Goal: Task Accomplishment & Management: Use online tool/utility

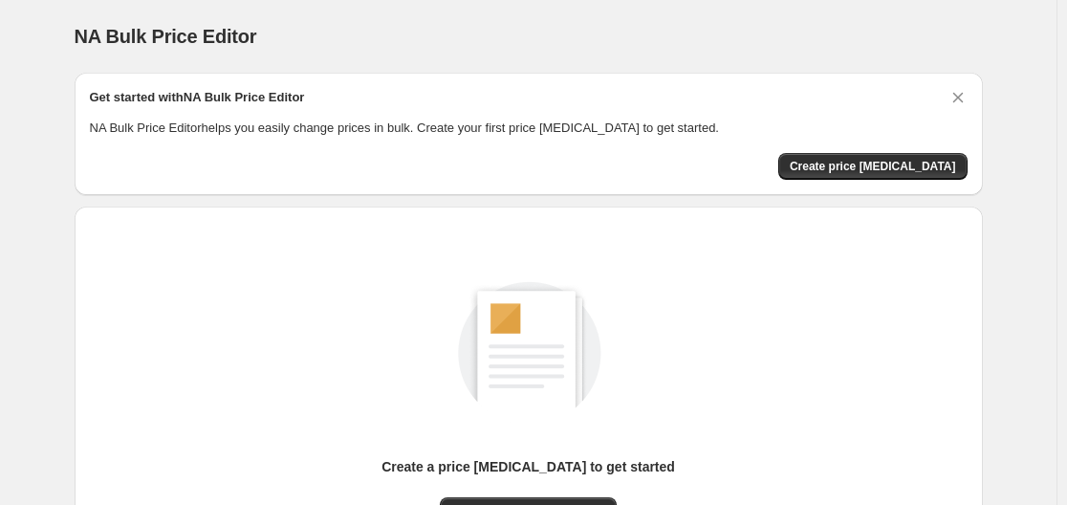
click at [962, 227] on div "Create a price [MEDICAL_DATA] to get started New price [MEDICAL_DATA]" at bounding box center [528, 403] width 877 height 363
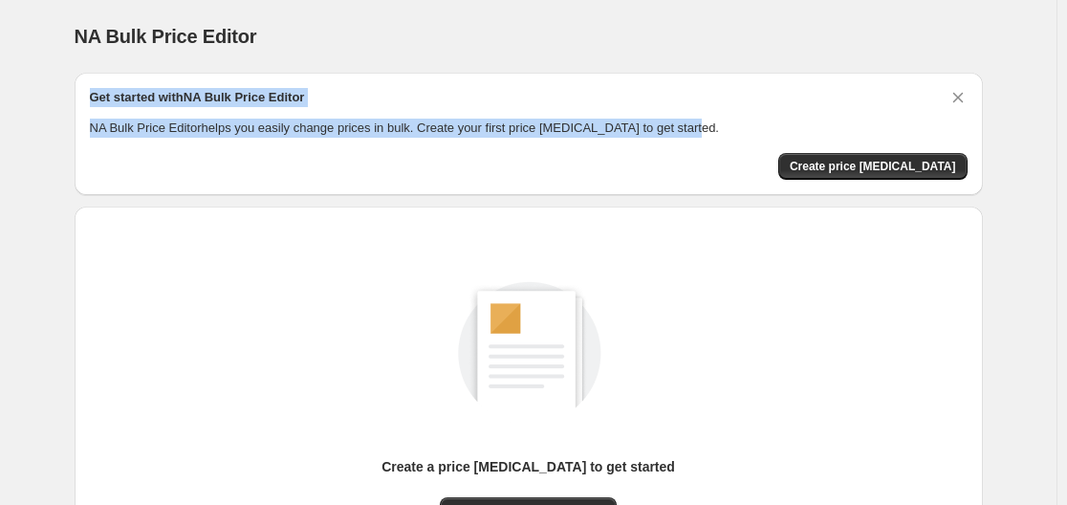
drag, startPoint x: 91, startPoint y: 100, endPoint x: 687, endPoint y: 127, distance: 597.0
click at [687, 127] on div "Get started with NA Bulk Price Editor NA Bulk Price Editor helps you easily cha…" at bounding box center [529, 134] width 908 height 122
copy div "Get started with NA Bulk Price Editor NA Bulk Price Editor helps you easily cha…"
click at [862, 172] on span "Create price [MEDICAL_DATA]" at bounding box center [872, 166] width 166 height 15
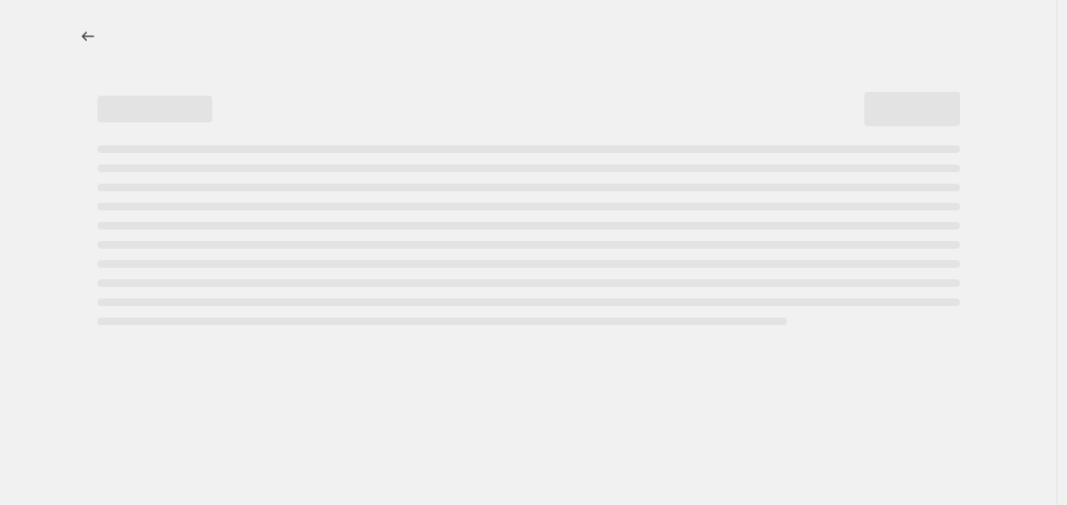
select select "percentage"
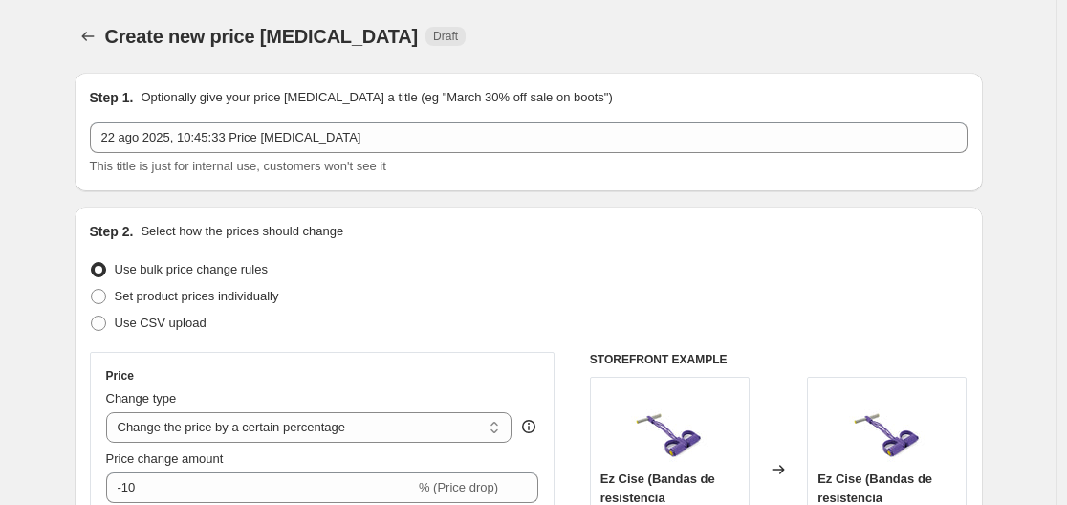
click at [420, 116] on div "Step 1. Optionally give your price [MEDICAL_DATA] a title (eg "March 30% off sa…" at bounding box center [528, 132] width 877 height 88
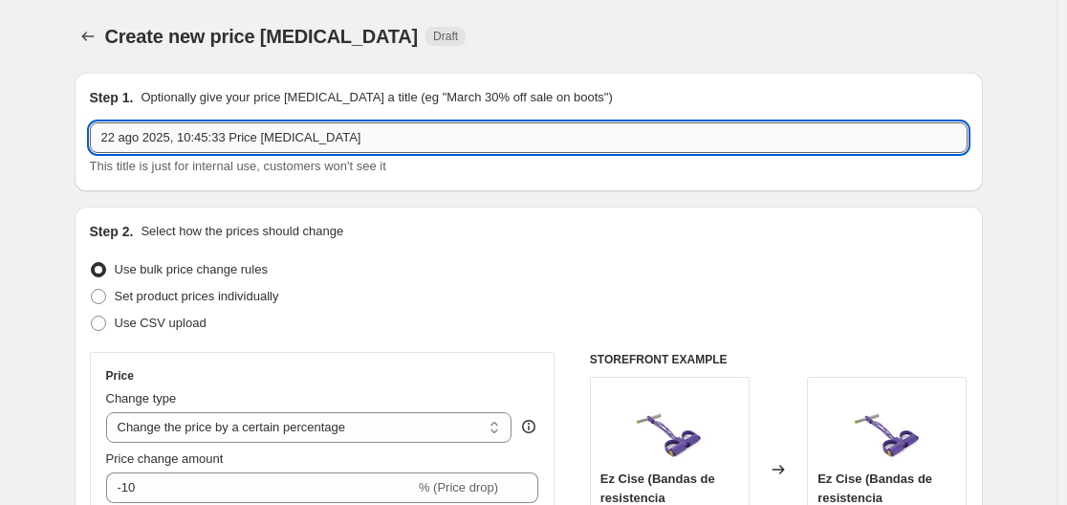
click at [420, 127] on input "22 ago 2025, 10:45:33 Price [MEDICAL_DATA]" at bounding box center [528, 137] width 877 height 31
click at [422, 131] on input "22 ago 2025, 10:45:33 Price [MEDICAL_DATA]" at bounding box center [528, 137] width 877 height 31
click at [507, 185] on div "Step 1. Optionally give your price [MEDICAL_DATA] a title (eg "March 30% off sa…" at bounding box center [529, 132] width 908 height 119
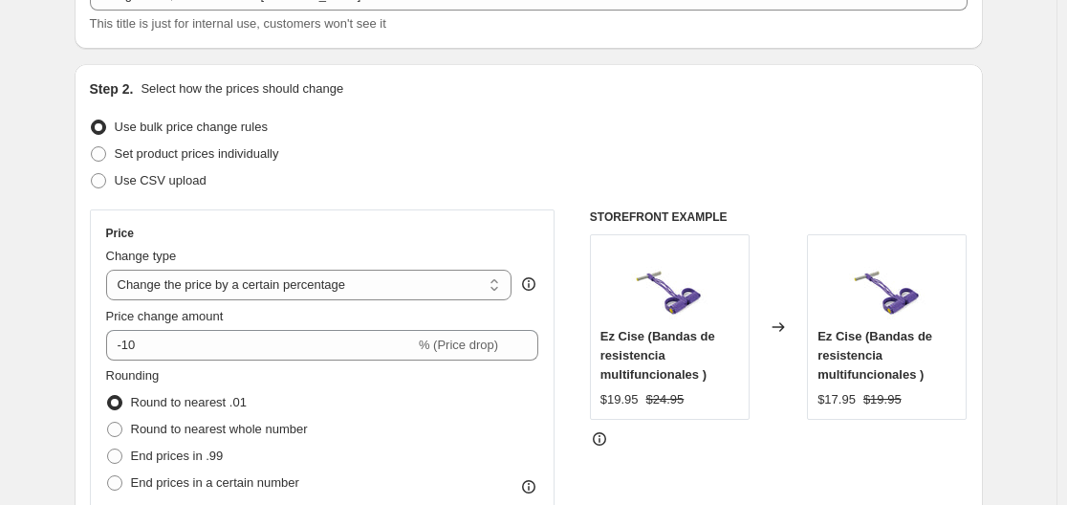
scroll to position [191, 0]
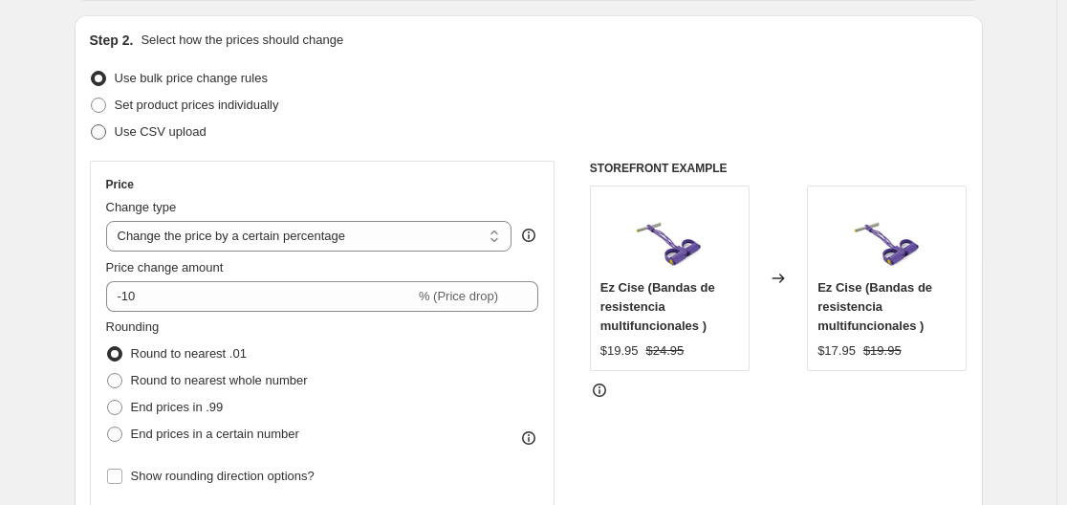
click at [175, 142] on label "Use CSV upload" at bounding box center [148, 132] width 117 height 27
click at [92, 125] on input "Use CSV upload" at bounding box center [91, 124] width 1 height 1
radio input "true"
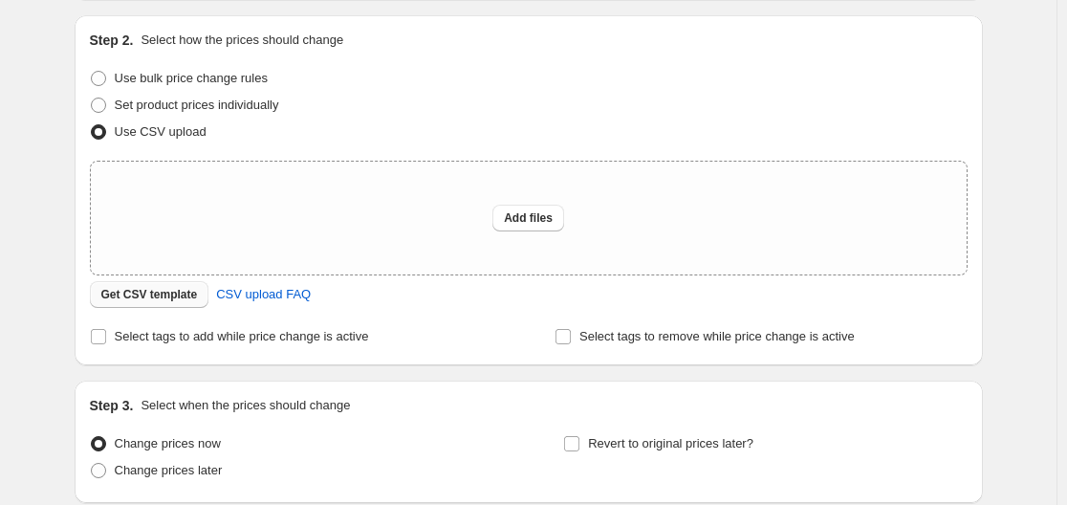
click at [166, 296] on span "Get CSV template" at bounding box center [149, 294] width 97 height 15
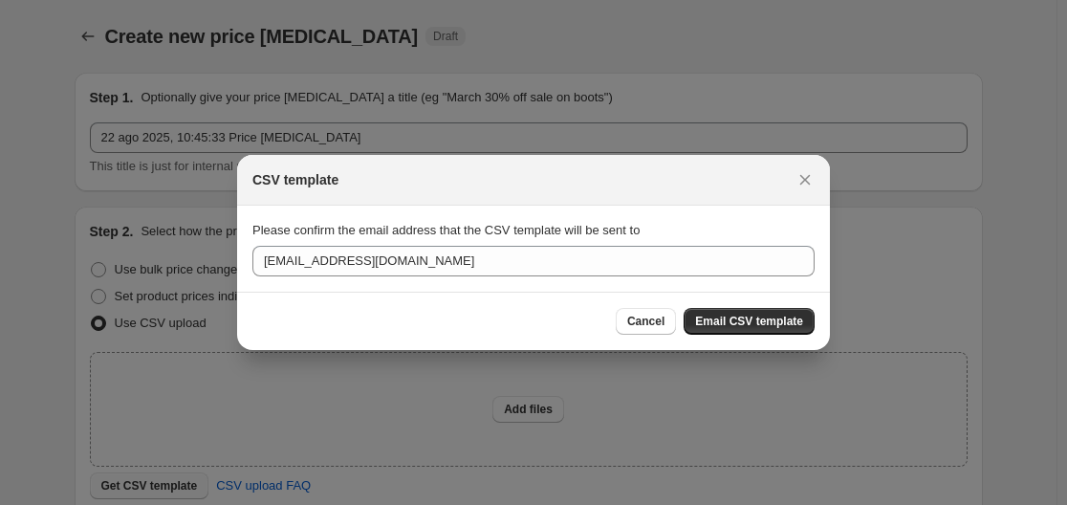
scroll to position [0, 0]
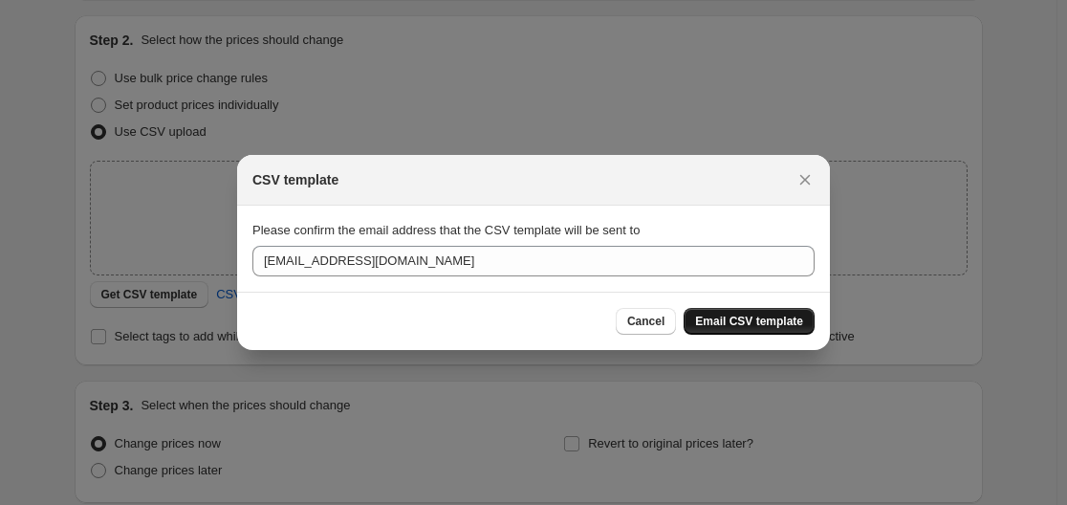
click at [738, 323] on span "Email CSV template" at bounding box center [749, 320] width 108 height 15
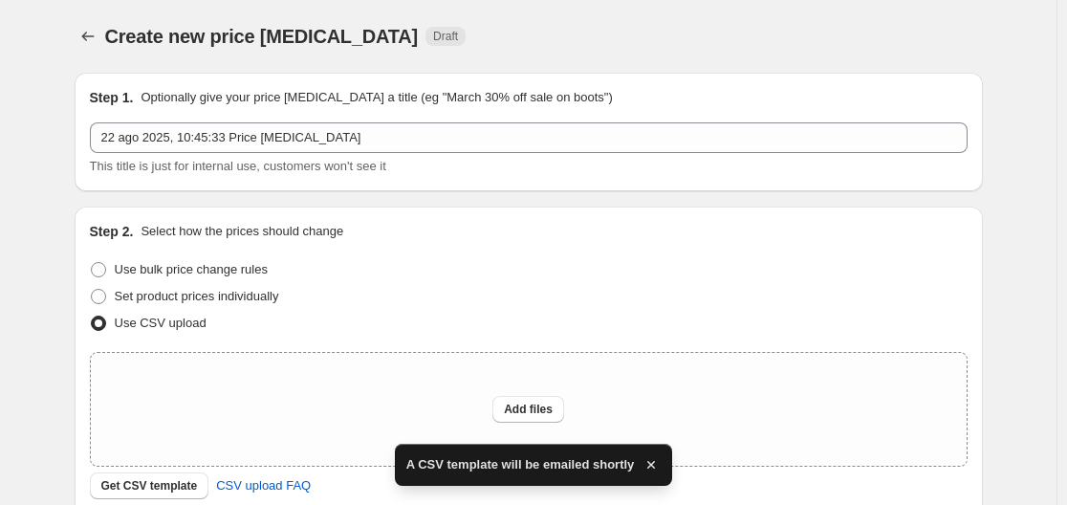
scroll to position [191, 0]
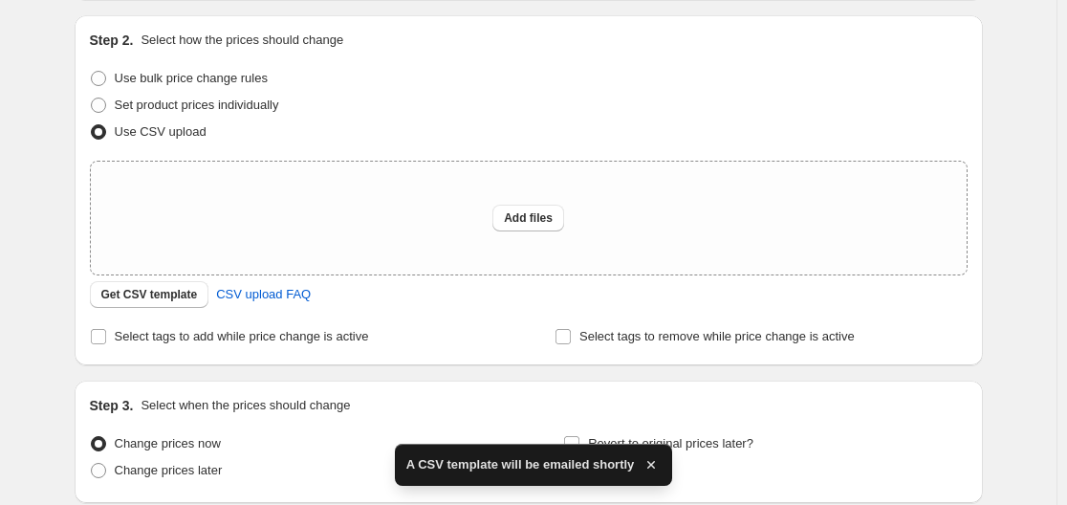
click at [515, 53] on div "Step 2. Select how the prices should change Use bulk price change rules Set pro…" at bounding box center [528, 190] width 877 height 319
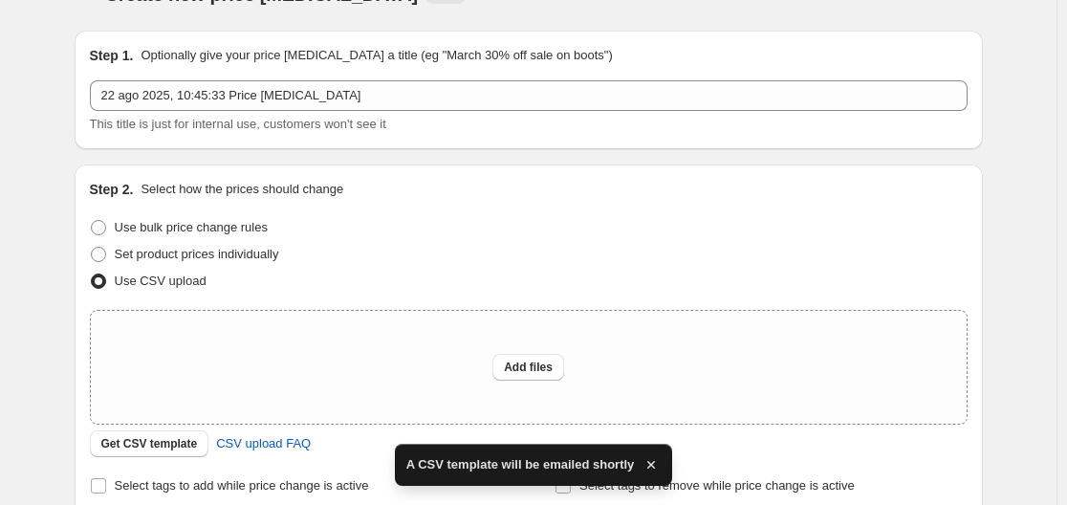
scroll to position [0, 0]
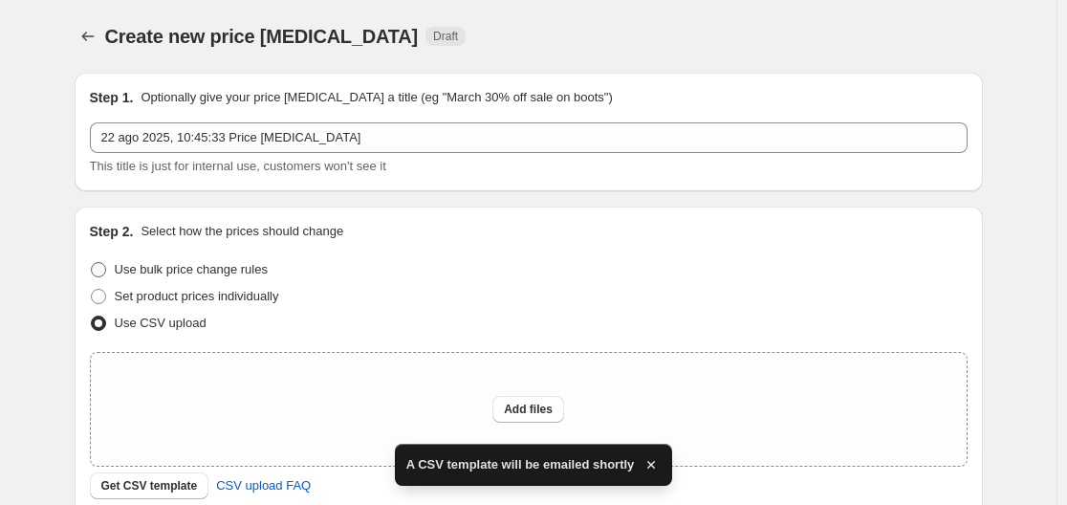
click at [140, 270] on span "Use bulk price change rules" at bounding box center [191, 269] width 153 height 14
click at [92, 263] on input "Use bulk price change rules" at bounding box center [91, 262] width 1 height 1
radio input "true"
select select "percentage"
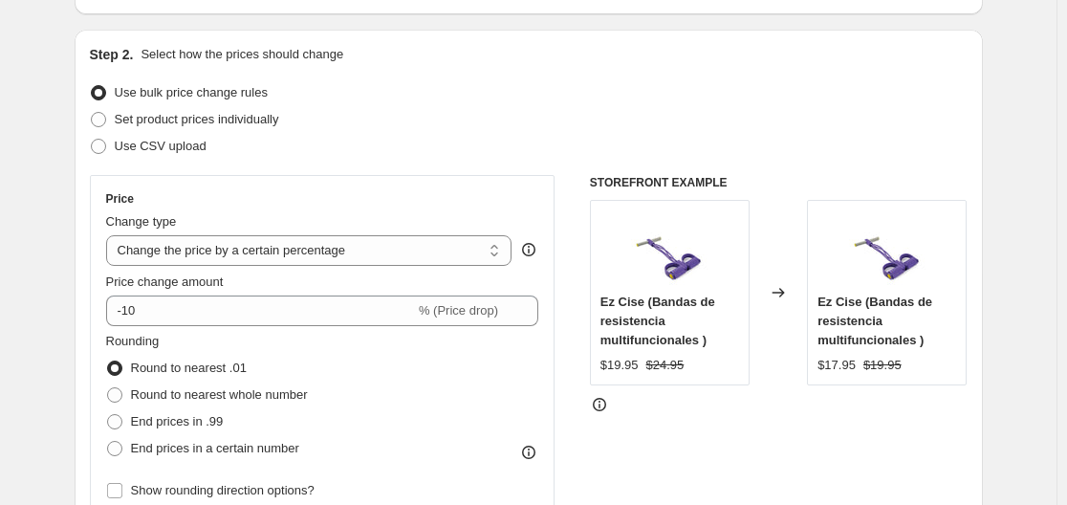
scroll to position [191, 0]
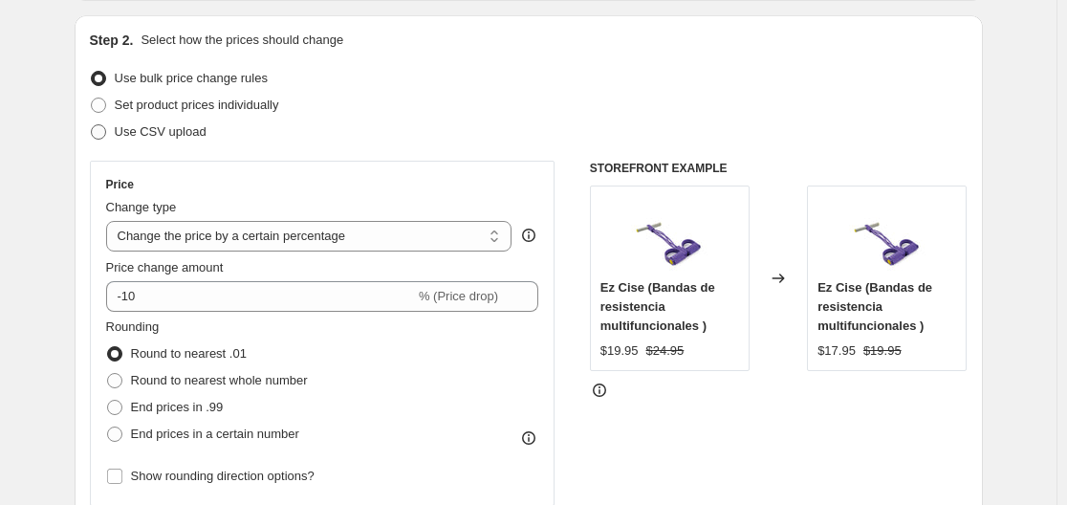
click at [119, 129] on span "Use CSV upload" at bounding box center [161, 131] width 92 height 14
click at [92, 125] on input "Use CSV upload" at bounding box center [91, 124] width 1 height 1
radio input "true"
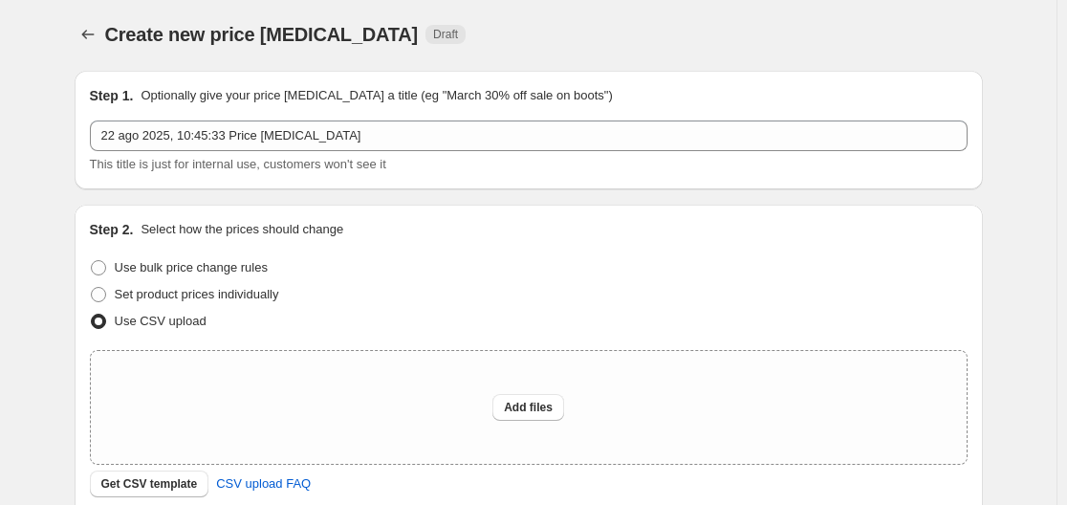
scroll to position [0, 0]
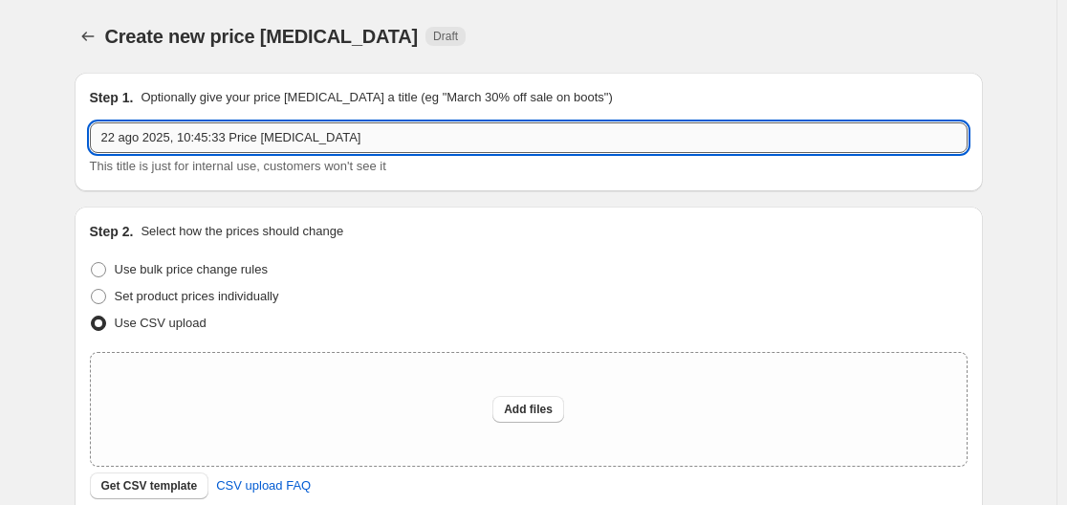
click at [300, 133] on input "22 ago 2025, 10:45:33 Price [MEDICAL_DATA]" at bounding box center [528, 137] width 877 height 31
click at [439, 183] on div "Step 1. Optionally give your price [MEDICAL_DATA] a title (eg "March 30% off sa…" at bounding box center [529, 132] width 908 height 119
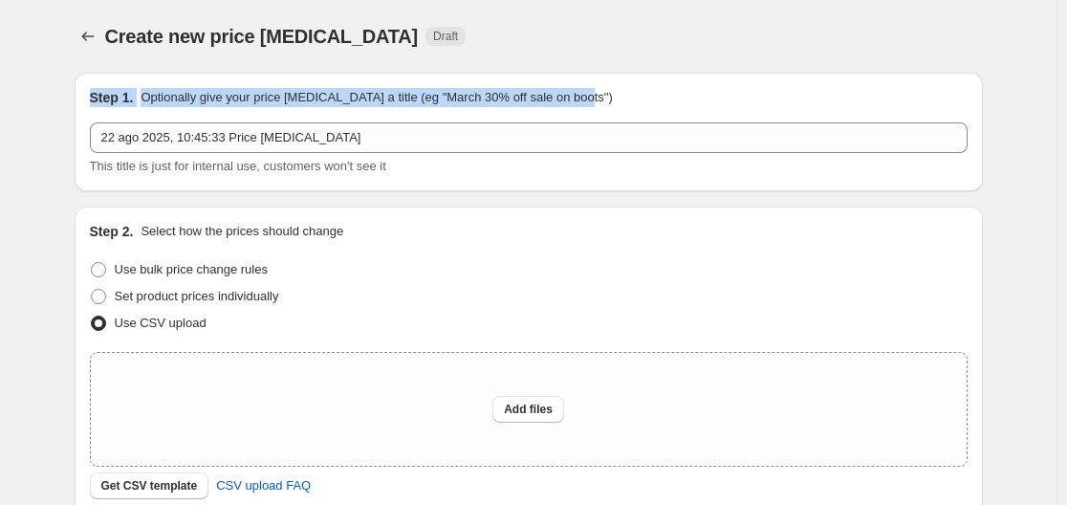
drag, startPoint x: 96, startPoint y: 98, endPoint x: 621, endPoint y: 100, distance: 525.7
click at [621, 100] on div "Step 1. Optionally give your price [MEDICAL_DATA] a title (eg "March 30% off sa…" at bounding box center [528, 97] width 877 height 19
copy div "Step 1. Optionally give your price [MEDICAL_DATA] a title (eg "March 30% off sa…"
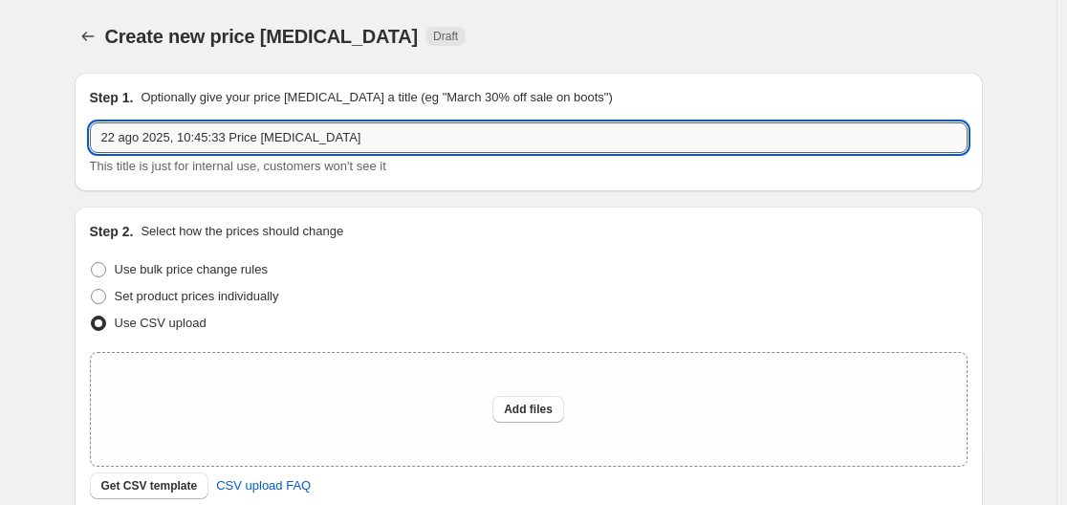
click at [397, 139] on input "22 ago 2025, 10:45:33 Price [MEDICAL_DATA]" at bounding box center [528, 137] width 877 height 31
click at [138, 165] on span "This title is just for internal use, customers won't see it" at bounding box center [238, 166] width 296 height 14
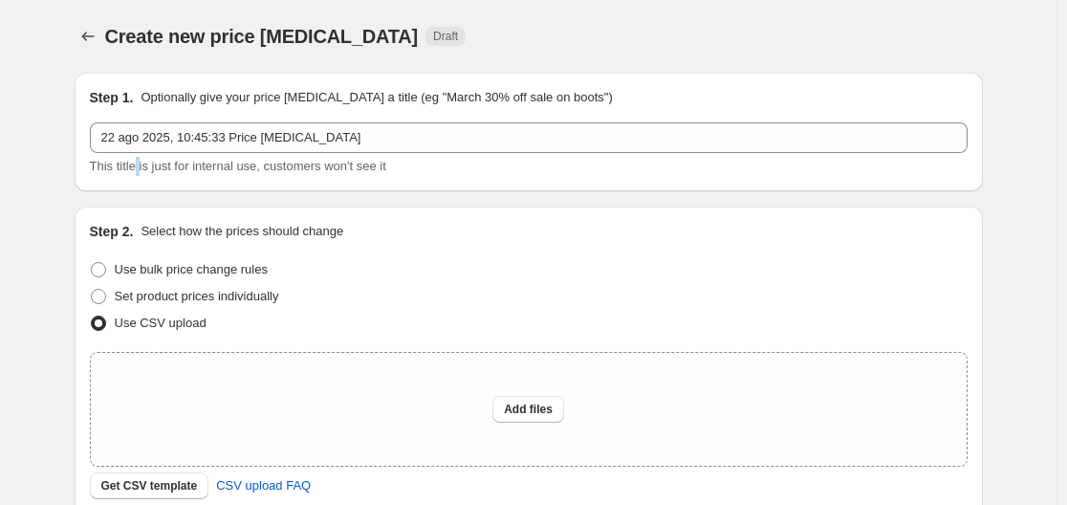
click at [138, 165] on span "This title is just for internal use, customers won't see it" at bounding box center [238, 166] width 296 height 14
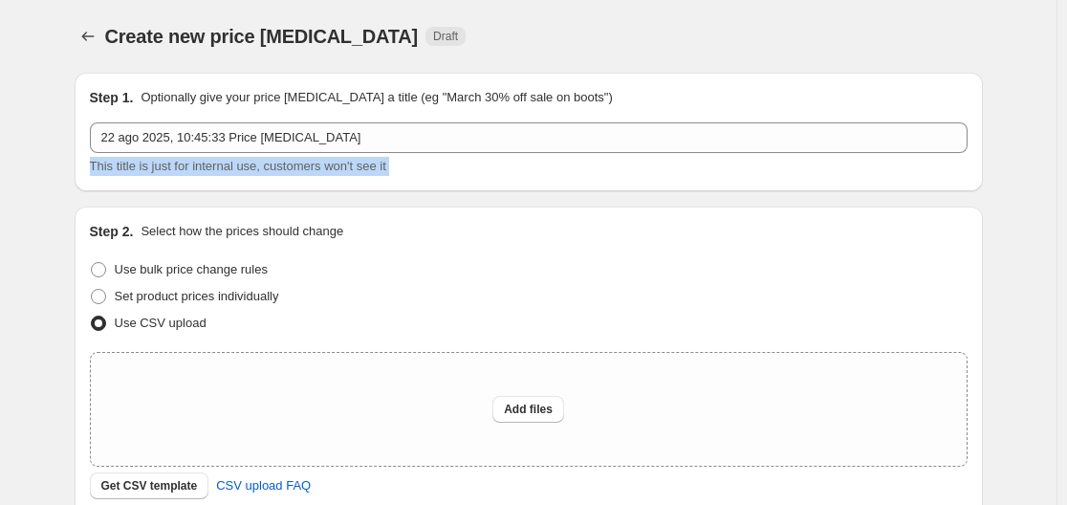
click at [138, 165] on span "This title is just for internal use, customers won't see it" at bounding box center [238, 166] width 296 height 14
copy span "This title is just for internal use, customers won't see it"
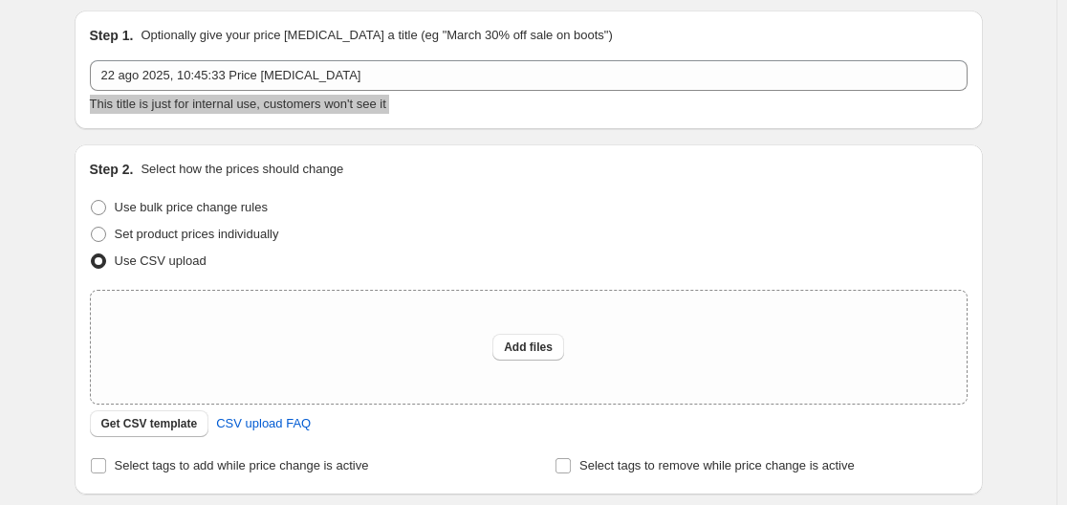
scroll to position [96, 0]
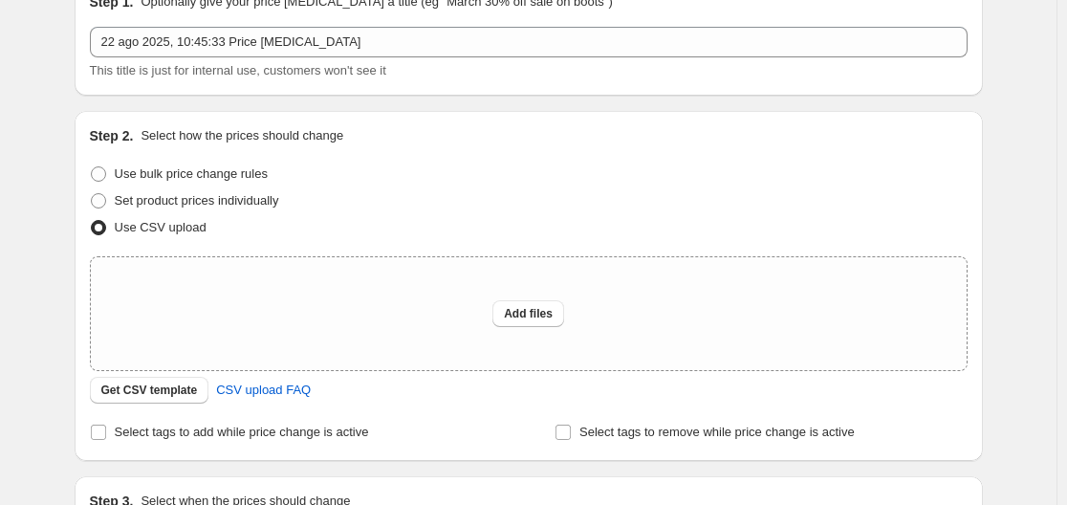
click at [366, 137] on div "Step 2. Select how the prices should change" at bounding box center [528, 135] width 877 height 19
drag, startPoint x: 349, startPoint y: 132, endPoint x: 95, endPoint y: 134, distance: 254.2
click at [95, 134] on div "Step 2. Select how the prices should change" at bounding box center [528, 135] width 877 height 19
copy div "Step 2. Select how the prices should change"
click at [237, 228] on div "Use CSV upload" at bounding box center [528, 227] width 877 height 27
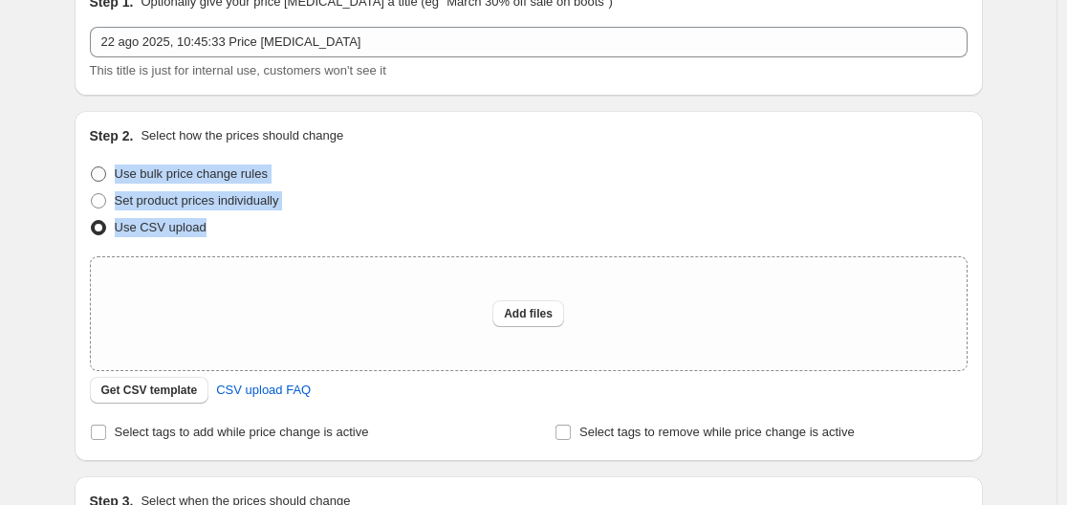
drag, startPoint x: 238, startPoint y: 231, endPoint x: 121, endPoint y: 178, distance: 128.3
click at [121, 178] on ul "Use bulk price change rules Set product prices individually Use CSV upload" at bounding box center [528, 201] width 877 height 80
copy ul "Use bulk price change rules Set product prices individually Use CSV upload"
click at [1055, 202] on div "Create new price [MEDICAL_DATA]. This page is ready Create new price [MEDICAL_D…" at bounding box center [528, 330] width 1056 height 853
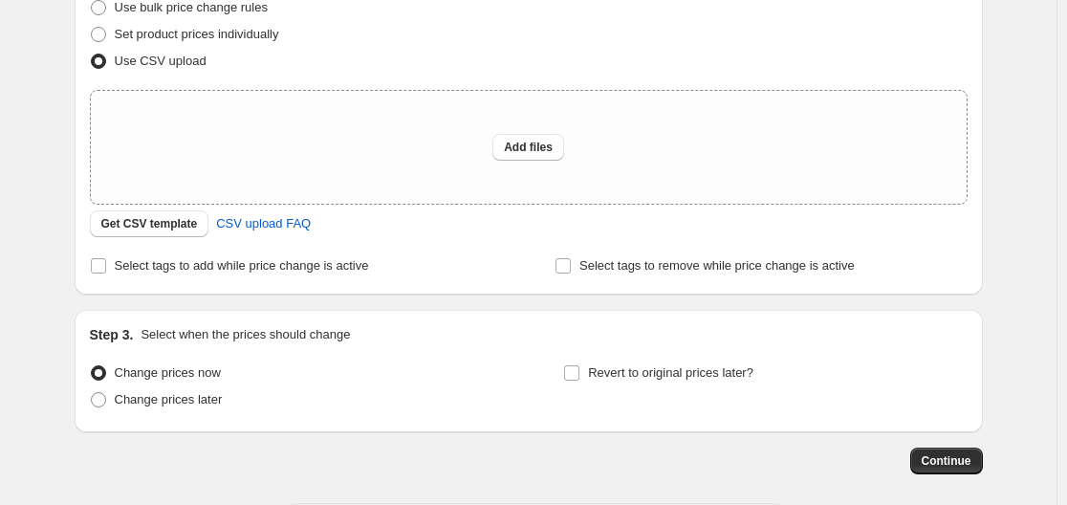
scroll to position [157, 0]
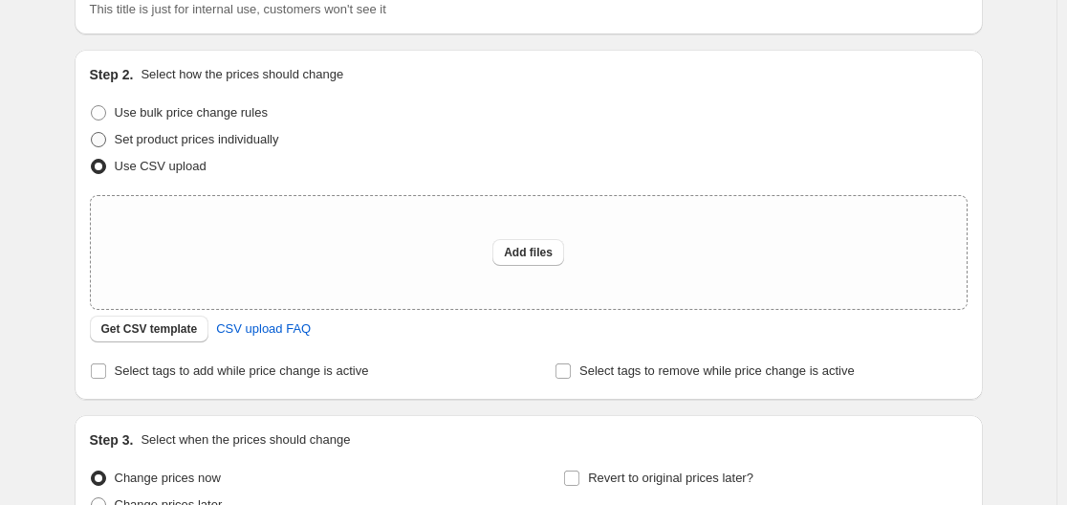
click at [199, 142] on span "Set product prices individually" at bounding box center [197, 139] width 164 height 14
click at [92, 133] on input "Set product prices individually" at bounding box center [91, 132] width 1 height 1
radio input "true"
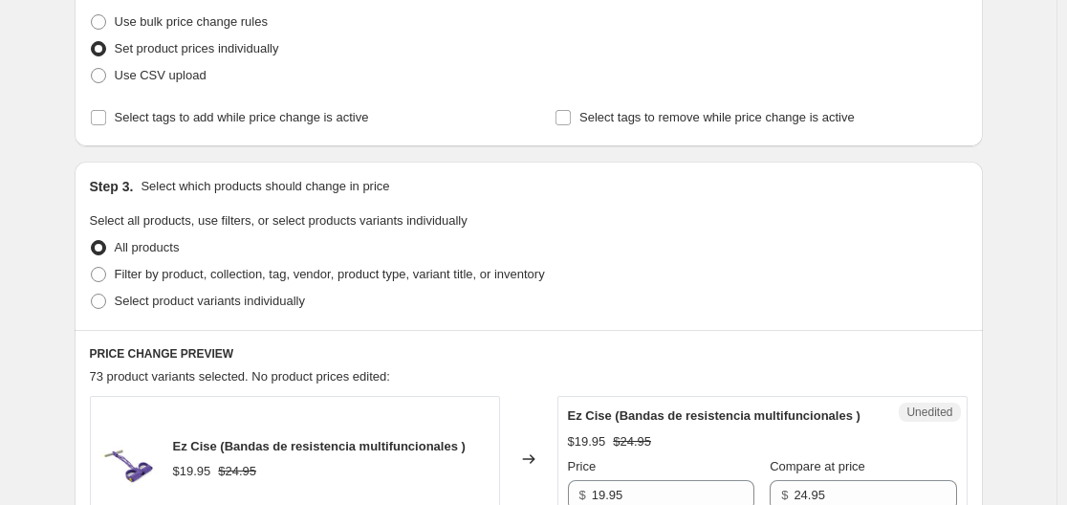
scroll to position [0, 0]
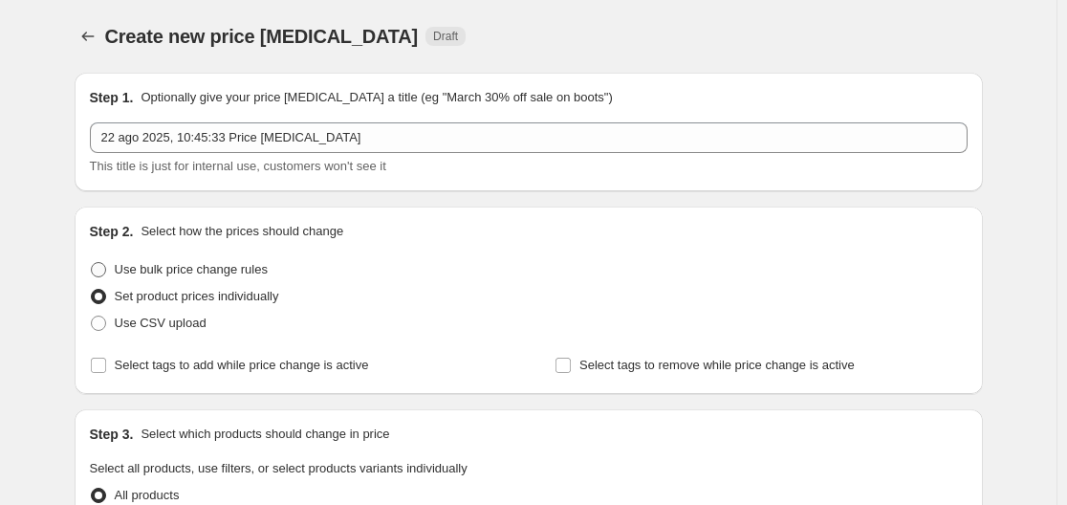
click at [102, 273] on span at bounding box center [98, 269] width 15 height 15
click at [92, 263] on input "Use bulk price change rules" at bounding box center [91, 262] width 1 height 1
radio input "true"
select select "percentage"
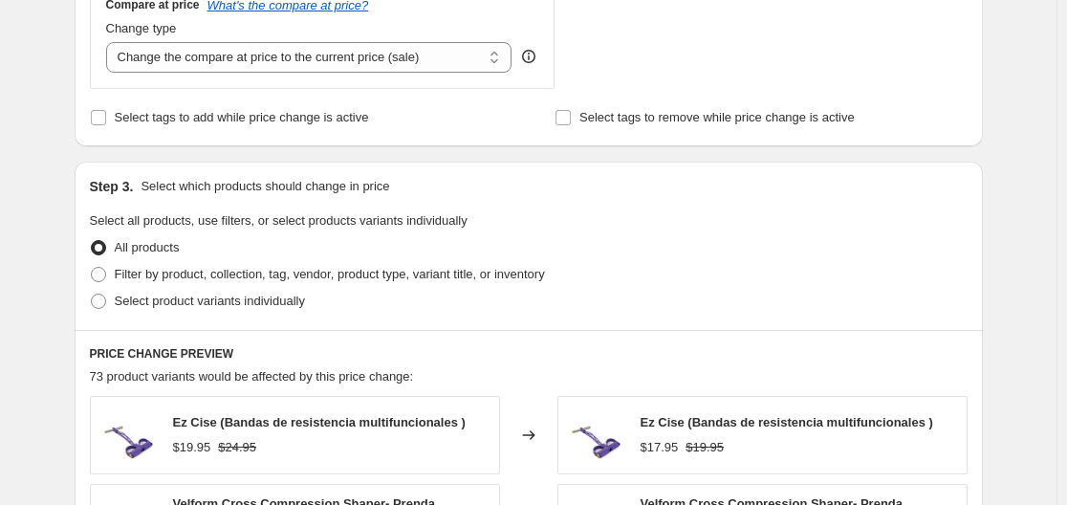
scroll to position [765, 0]
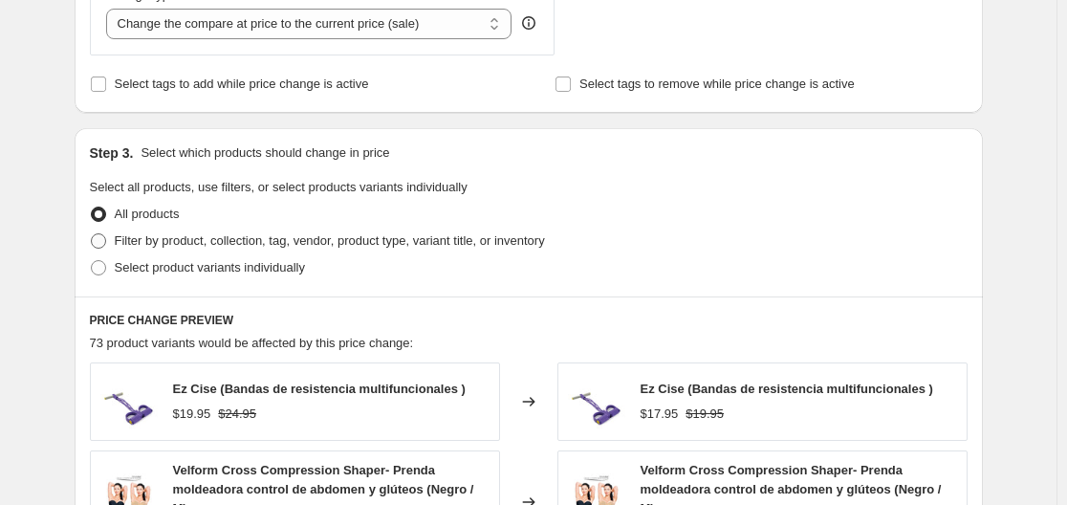
click at [98, 247] on span at bounding box center [98, 240] width 15 height 15
click at [92, 234] on input "Filter by product, collection, tag, vendor, product type, variant title, or inv…" at bounding box center [91, 233] width 1 height 1
radio input "true"
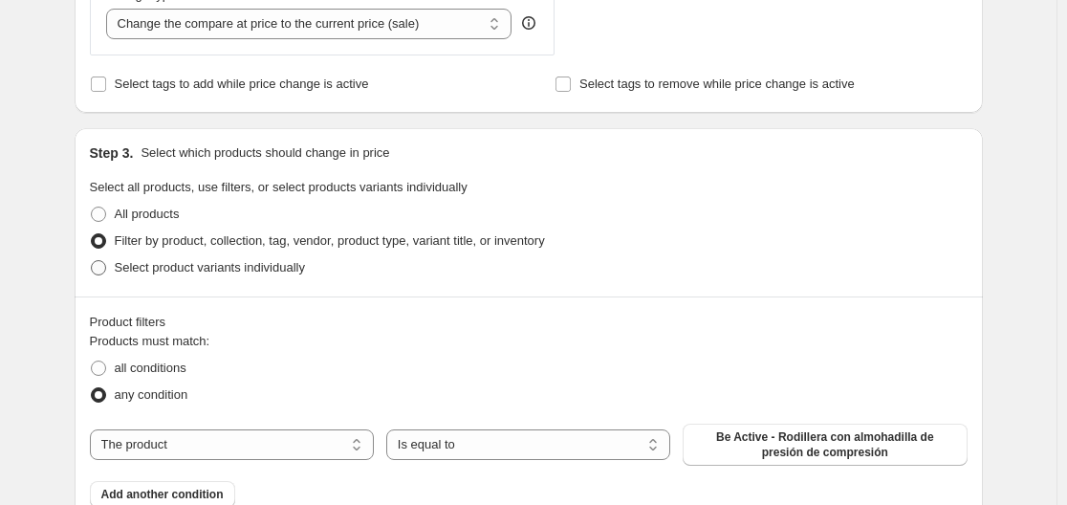
click at [105, 270] on span at bounding box center [98, 267] width 15 height 15
click at [92, 261] on input "Select product variants individually" at bounding box center [91, 260] width 1 height 1
radio input "true"
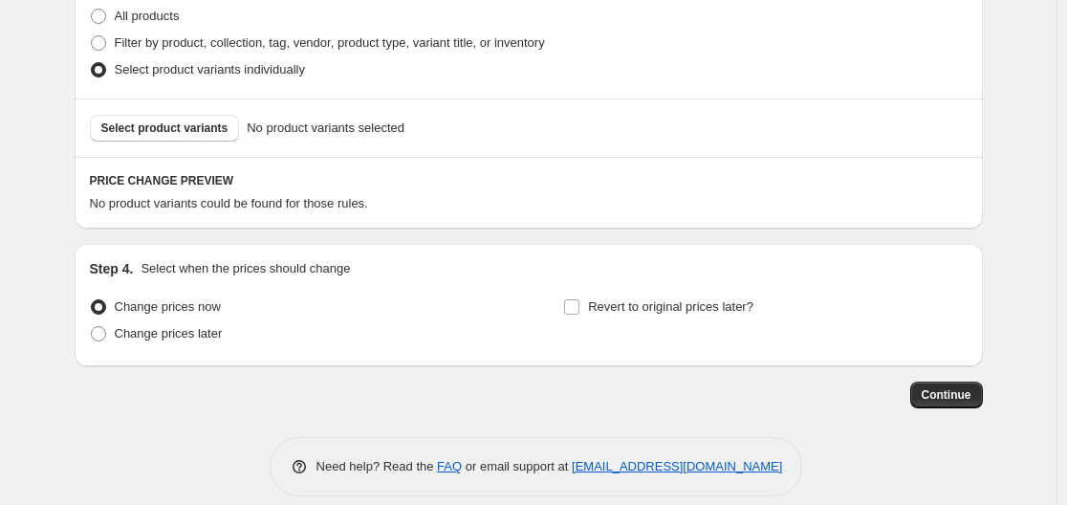
scroll to position [983, 0]
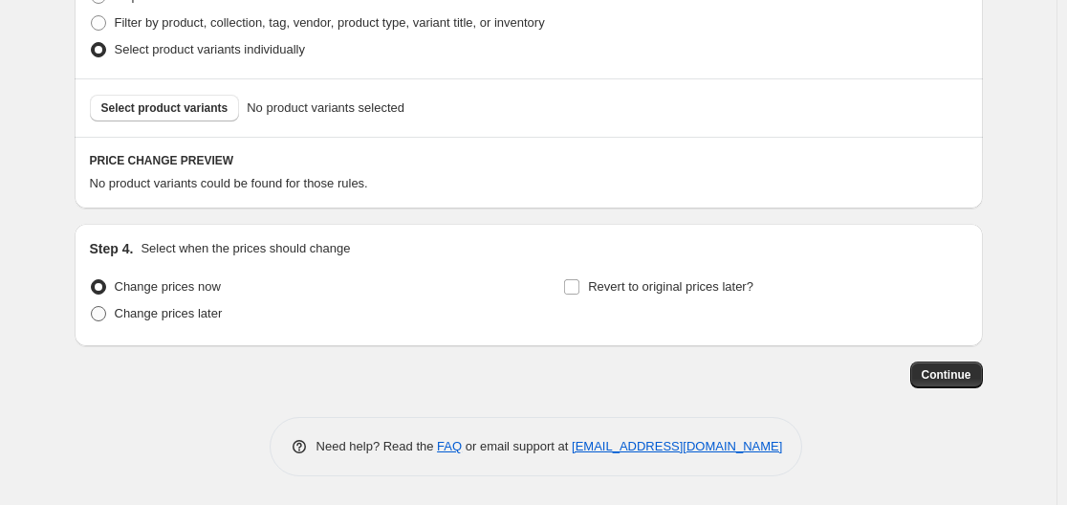
click at [212, 311] on span "Change prices later" at bounding box center [169, 313] width 108 height 14
click at [92, 307] on input "Change prices later" at bounding box center [91, 306] width 1 height 1
radio input "true"
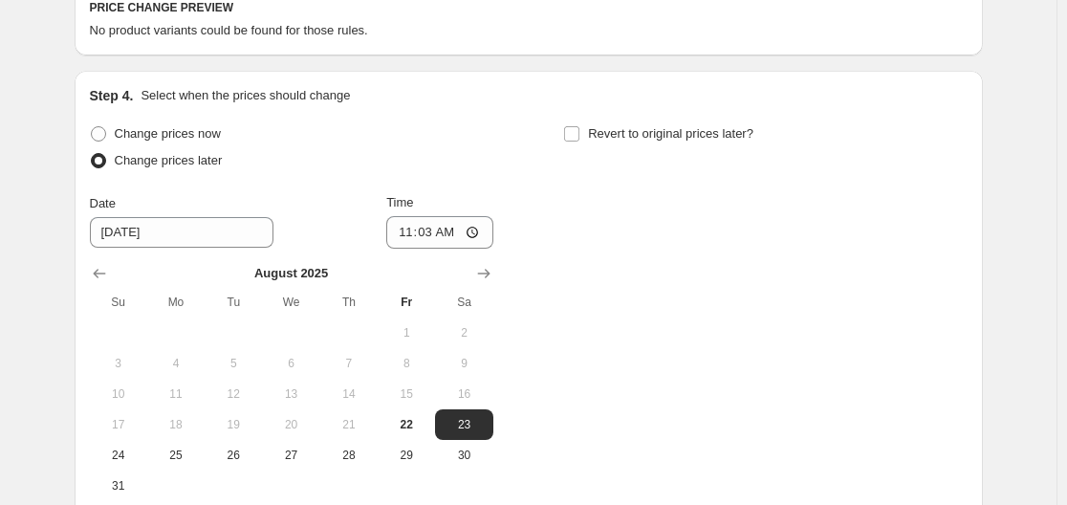
scroll to position [1175, 0]
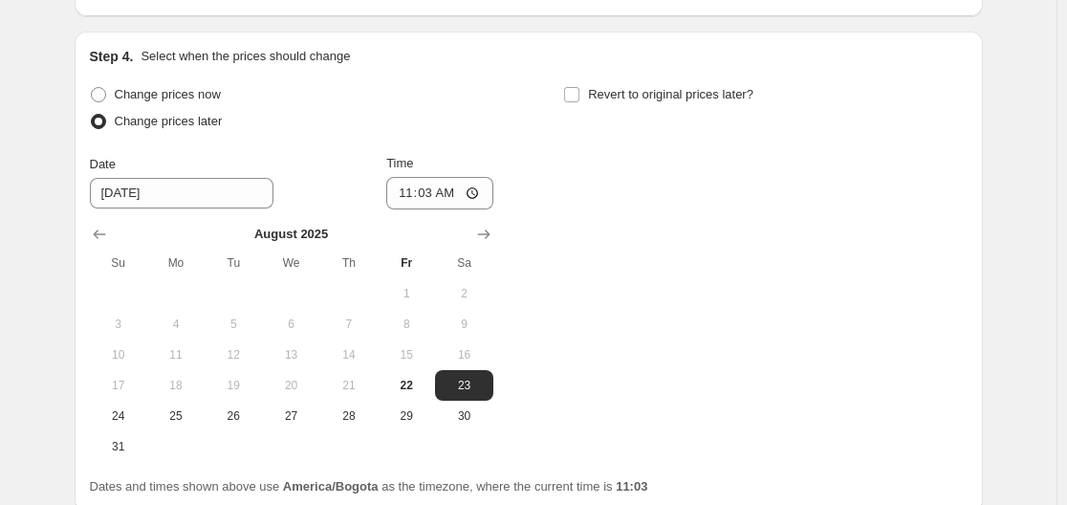
click at [133, 128] on span "Change prices later" at bounding box center [169, 121] width 108 height 14
click at [92, 115] on input "Change prices later" at bounding box center [91, 114] width 1 height 1
click at [140, 88] on span "Change prices now" at bounding box center [168, 94] width 106 height 14
click at [92, 88] on input "Change prices now" at bounding box center [91, 87] width 1 height 1
radio input "true"
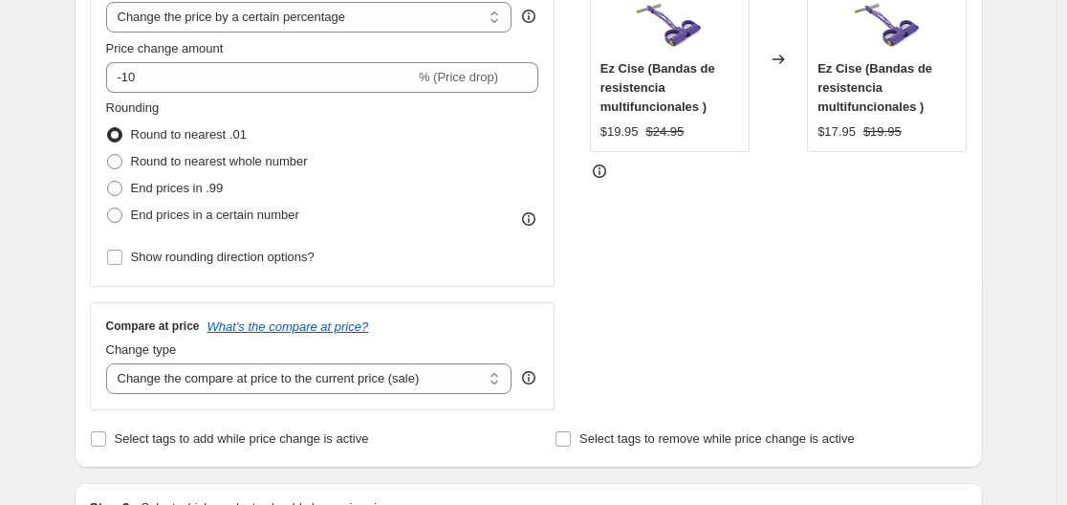
click at [586, 277] on div "Price Change type Change the price to a certain amount Change the price by a ce…" at bounding box center [528, 176] width 877 height 468
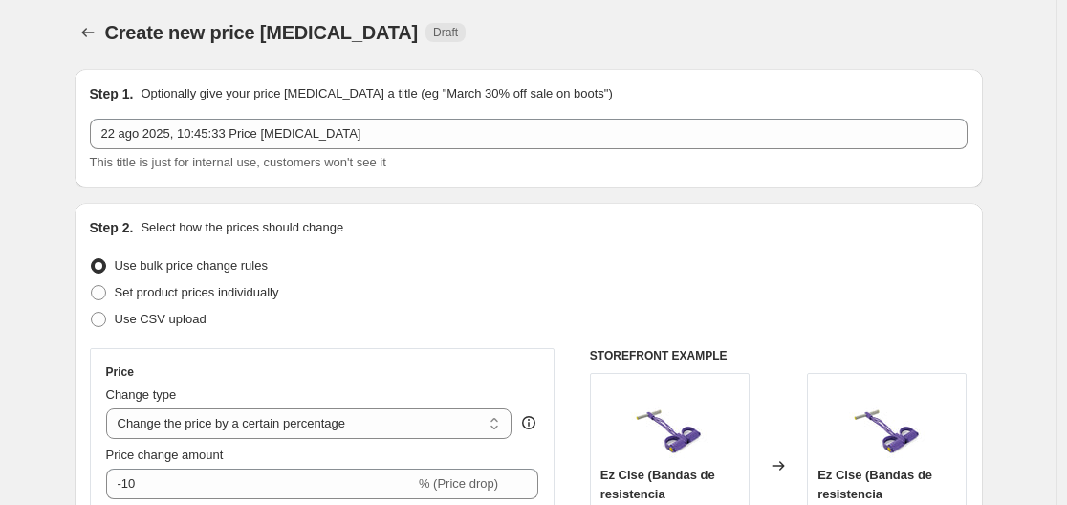
scroll to position [0, 0]
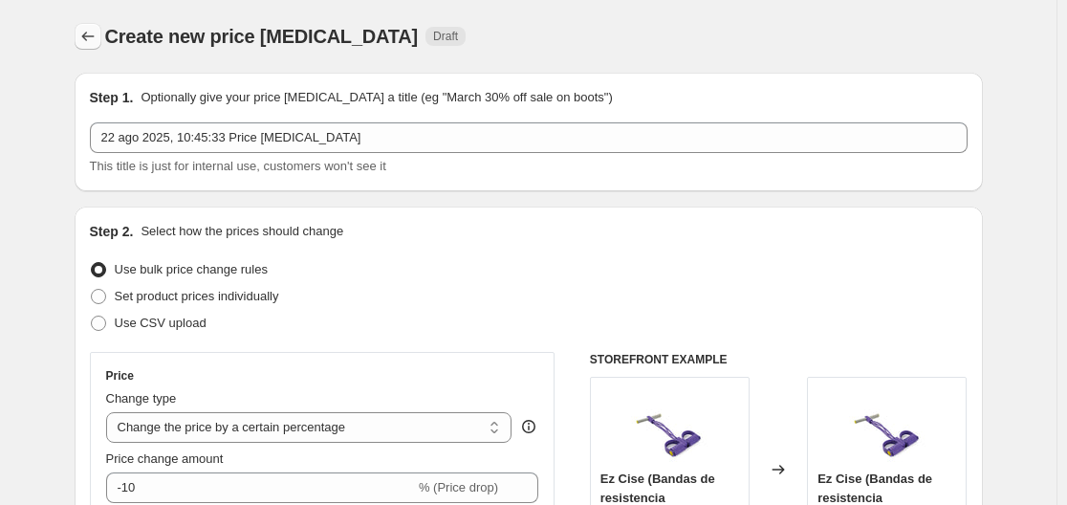
click at [97, 38] on icon "Price change jobs" at bounding box center [87, 36] width 19 height 19
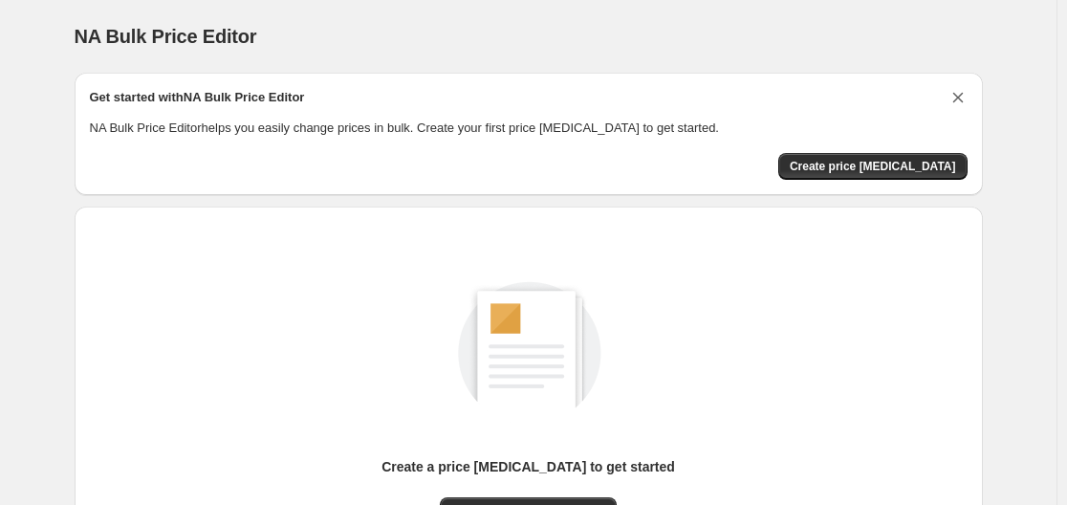
click at [967, 106] on icon "Dismiss card" at bounding box center [957, 97] width 19 height 19
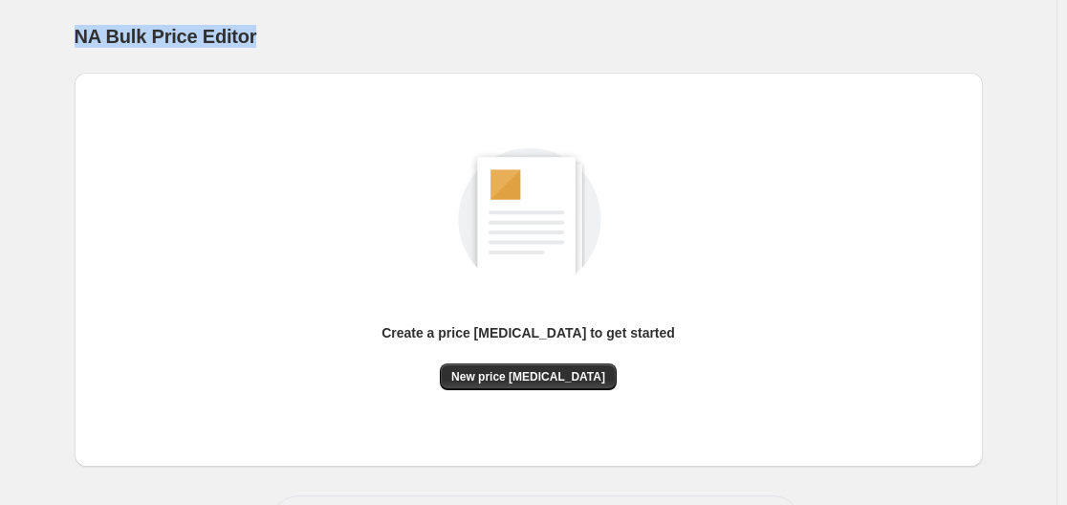
drag, startPoint x: 79, startPoint y: 35, endPoint x: 261, endPoint y: 36, distance: 181.6
click at [261, 36] on div "NA Bulk Price Editor" at bounding box center [529, 36] width 908 height 27
click at [438, 7] on div "NA Bulk Price Editor. This page is ready NA Bulk Price Editor" at bounding box center [529, 36] width 908 height 73
click at [606, 299] on img at bounding box center [529, 215] width 216 height 216
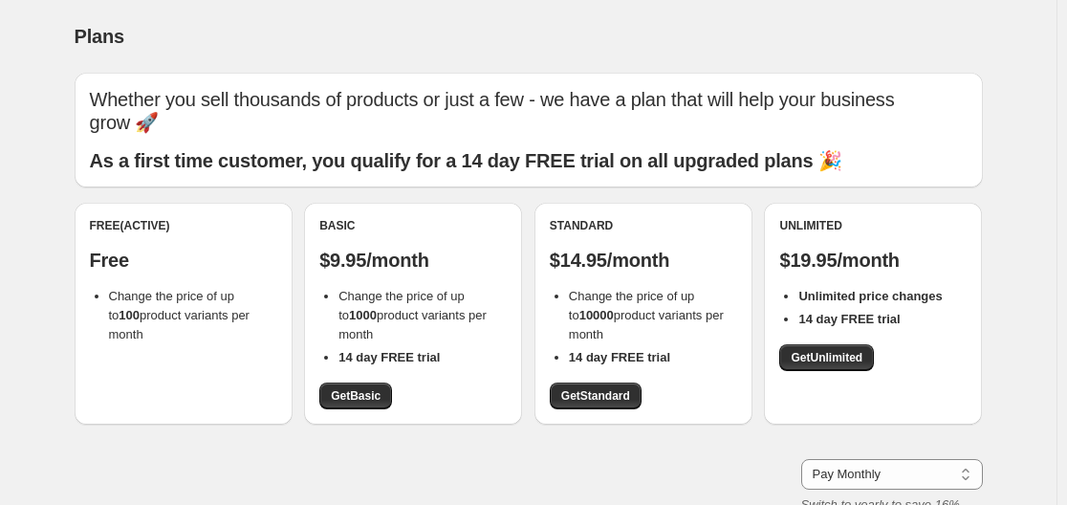
click at [242, 408] on div "Free (Active) Free Change the price of up to 100 product variants per month" at bounding box center [184, 314] width 218 height 222
drag, startPoint x: 477, startPoint y: 8, endPoint x: 411, endPoint y: 22, distance: 67.5
click at [411, 22] on div "Plans. This page is ready Plans" at bounding box center [529, 36] width 908 height 73
drag, startPoint x: 96, startPoint y: 223, endPoint x: 265, endPoint y: 313, distance: 191.5
click at [265, 313] on div "Free (Active) Free Change the price of up to 100 product variants per month" at bounding box center [183, 281] width 187 height 126
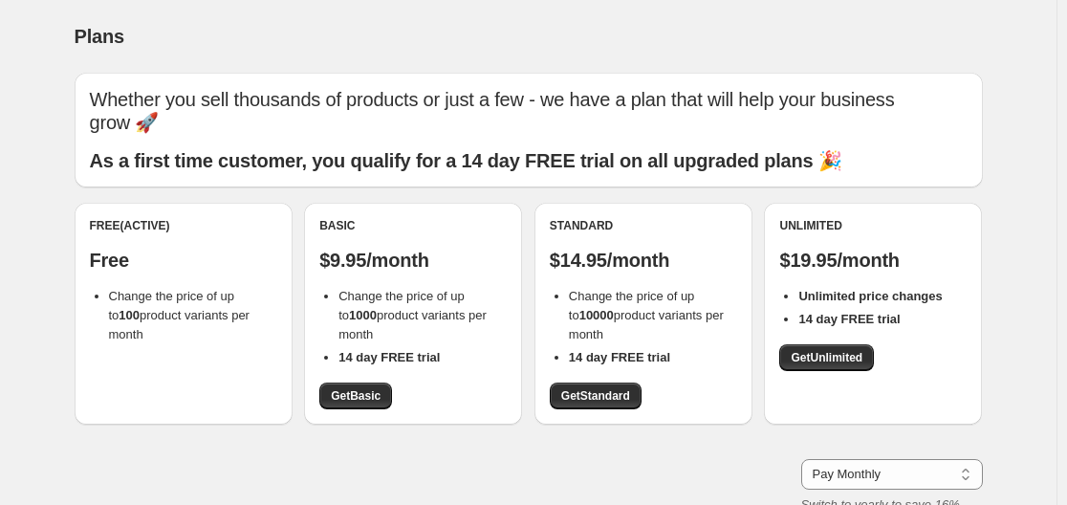
copy div "Free (Active) Free Change the price of up to 100 product variants per month"
click at [239, 38] on div "Plans" at bounding box center [529, 36] width 908 height 27
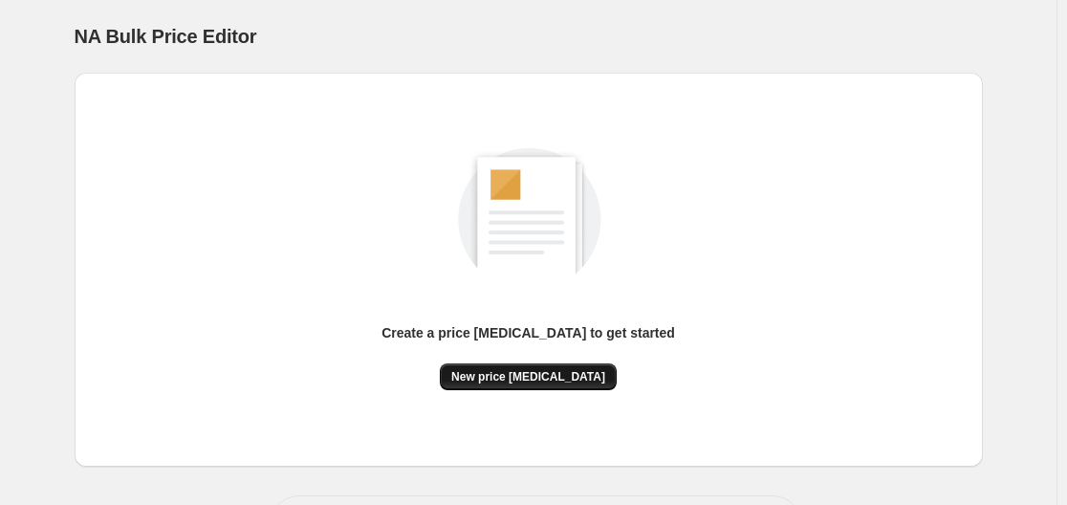
click at [546, 380] on span "New price [MEDICAL_DATA]" at bounding box center [528, 376] width 154 height 15
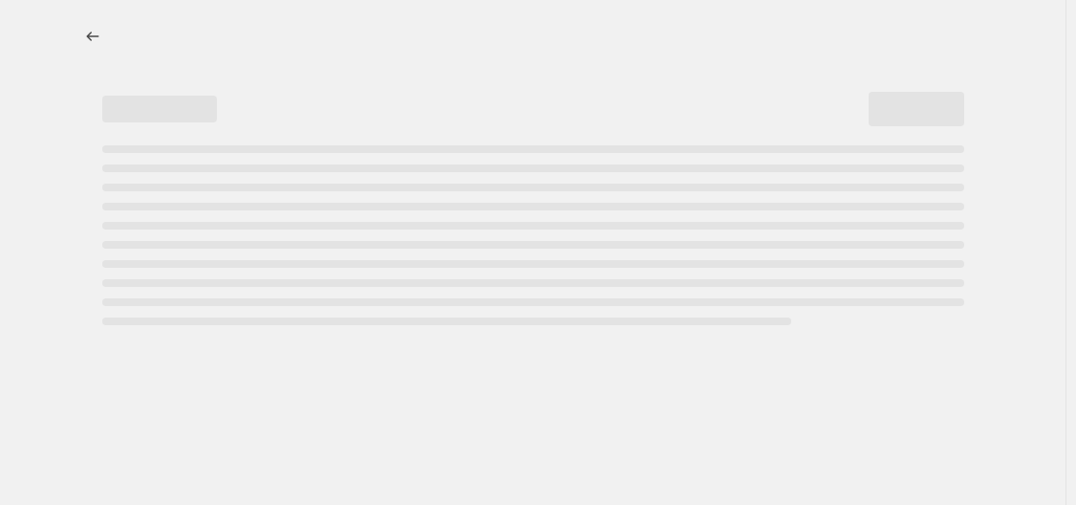
select select "percentage"
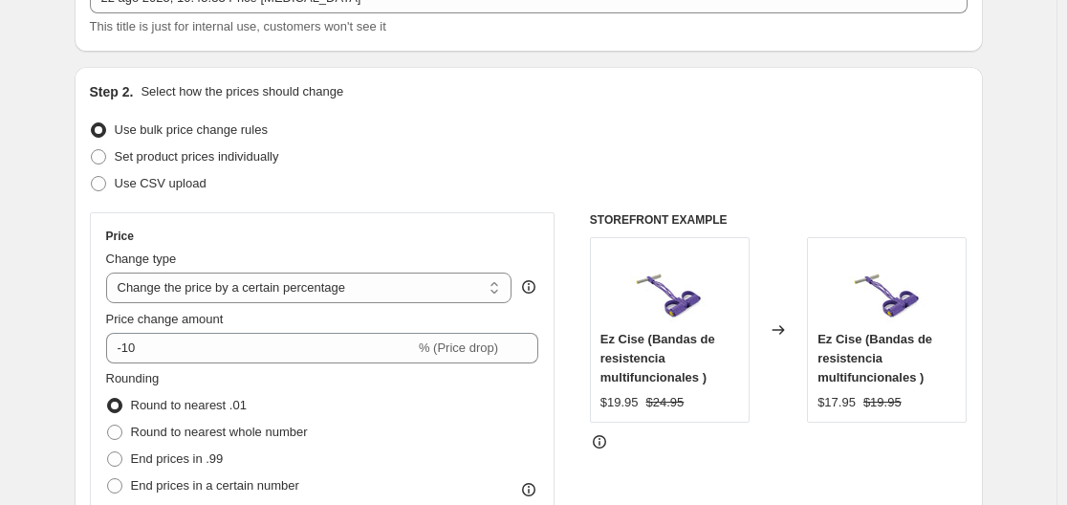
scroll to position [96, 0]
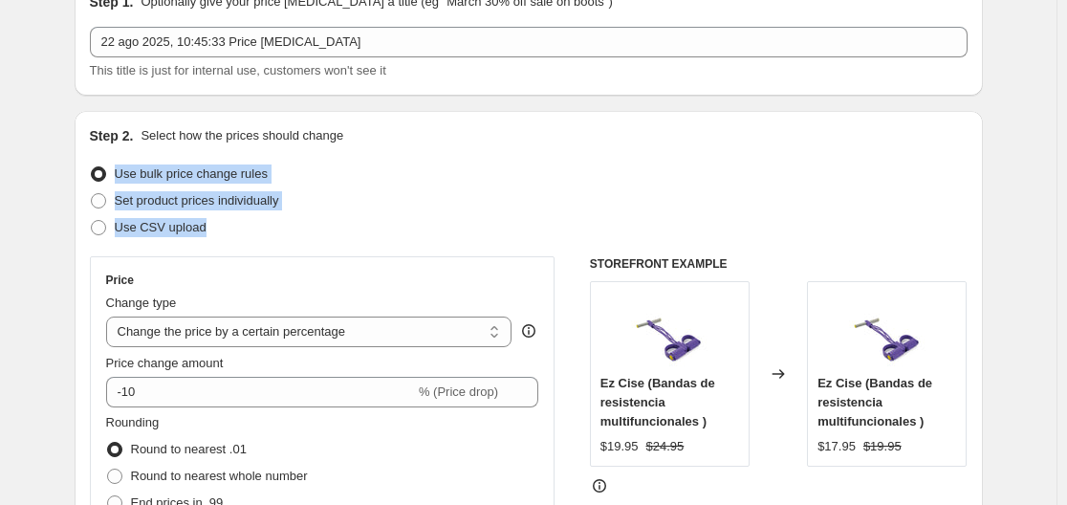
drag, startPoint x: 227, startPoint y: 237, endPoint x: 120, endPoint y: 175, distance: 123.8
click at [120, 175] on ul "Use bulk price change rules Set product prices individually Use CSV upload" at bounding box center [528, 201] width 877 height 80
copy ul "Use bulk price change rules Set product prices individually Use CSV upload"
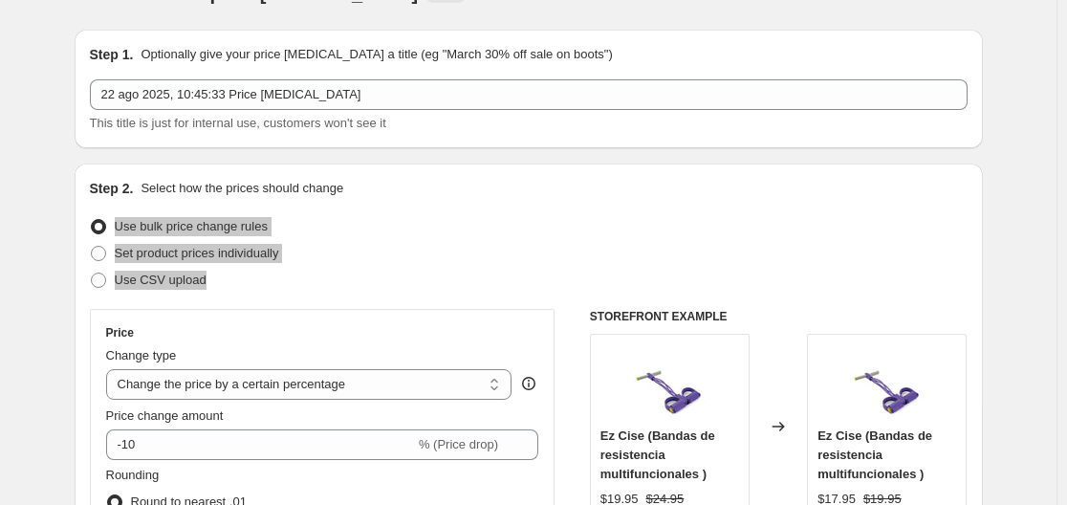
scroll to position [0, 0]
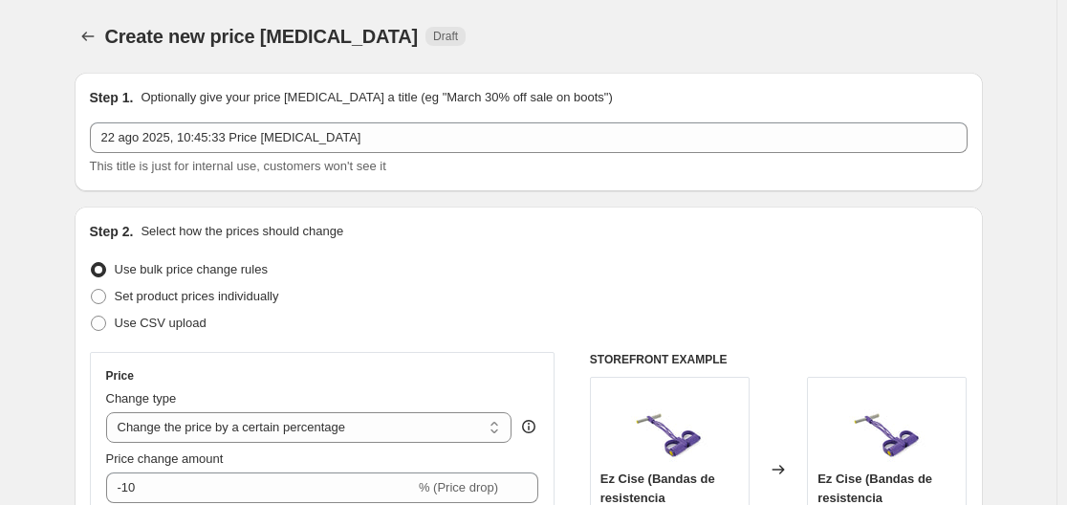
click at [650, 231] on div "Step 2. Select how the prices should change" at bounding box center [528, 231] width 877 height 19
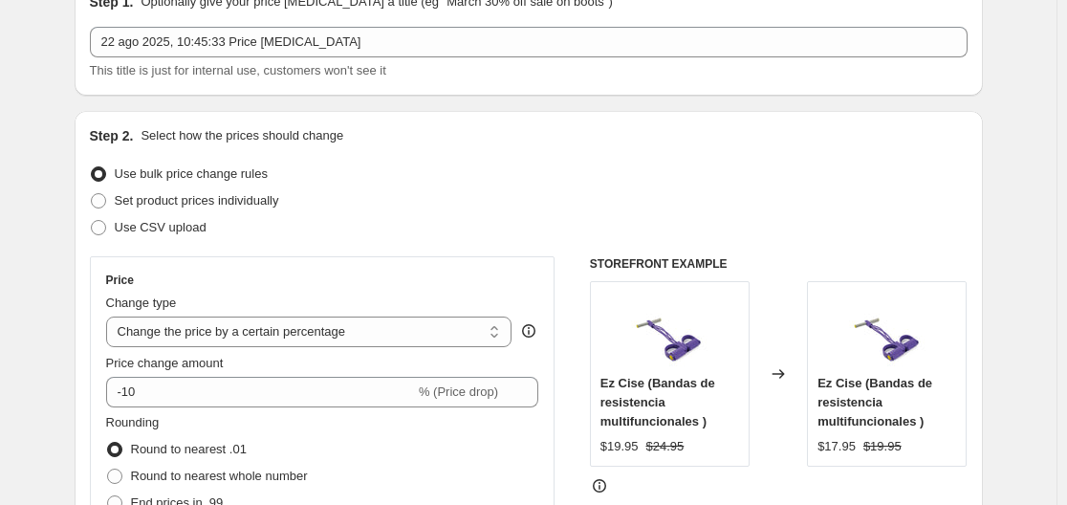
scroll to position [191, 0]
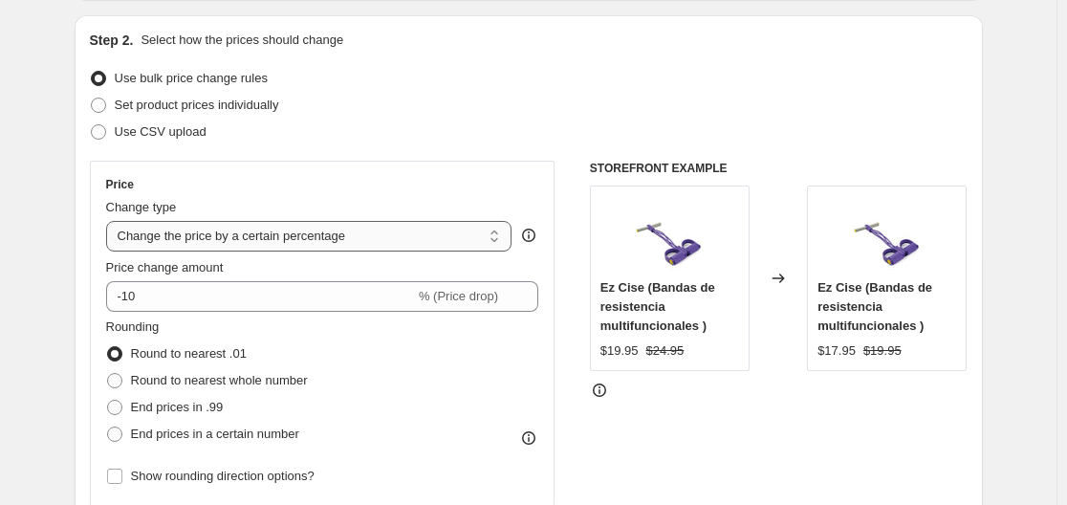
click at [418, 231] on select "Change the price to a certain amount Change the price by a certain amount Chang…" at bounding box center [309, 236] width 406 height 31
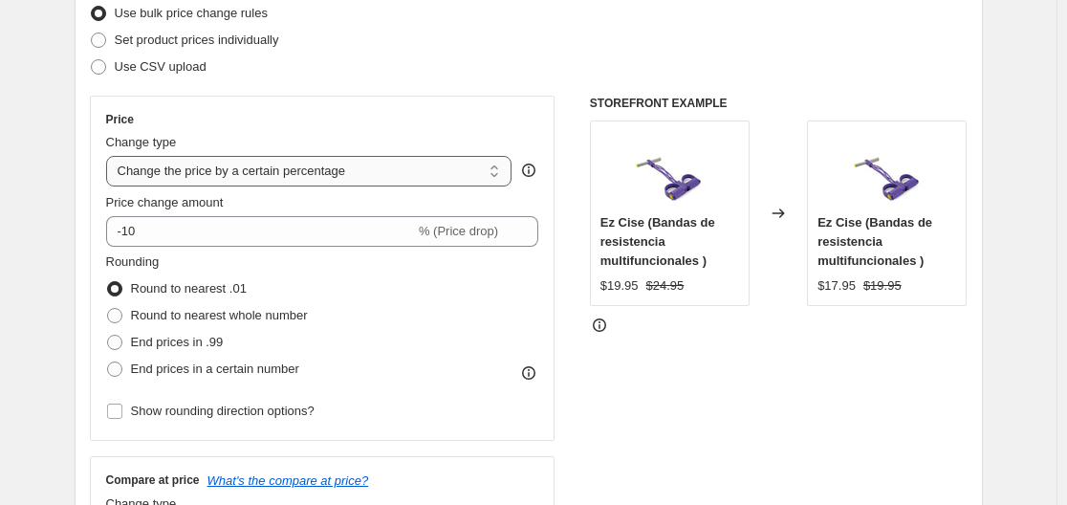
scroll to position [287, 0]
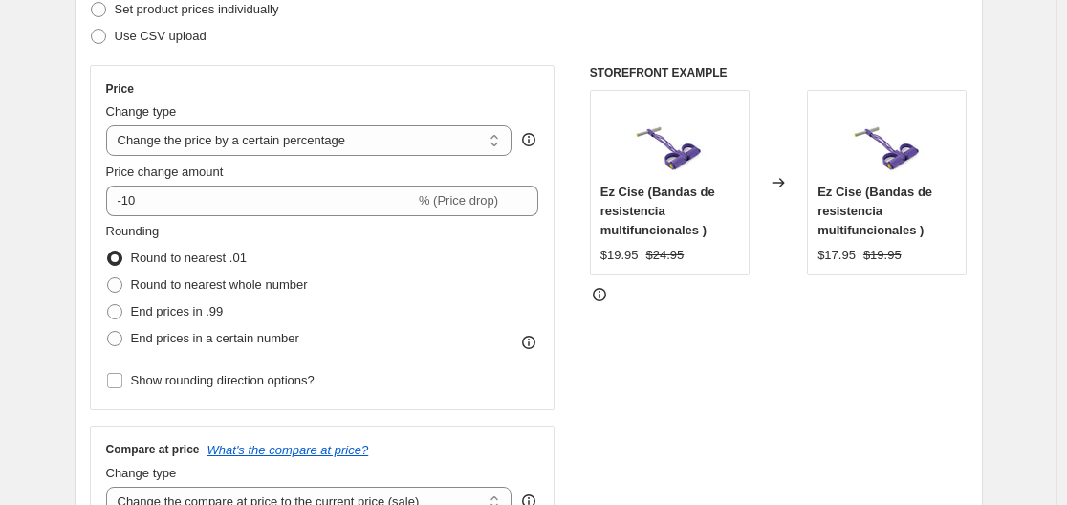
click at [420, 158] on div "Price Change type Change the price to a certain amount Change the price by a ce…" at bounding box center [322, 237] width 433 height 313
click at [421, 147] on select "Change the price to a certain amount Change the price by a certain amount Chang…" at bounding box center [309, 140] width 406 height 31
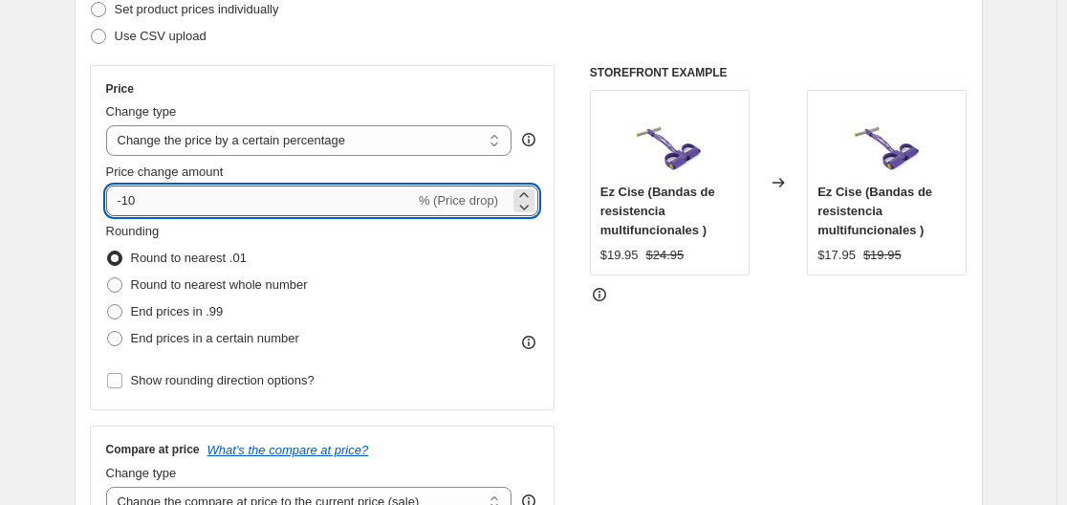
click at [361, 208] on input "-10" at bounding box center [260, 200] width 309 height 31
click at [491, 143] on select "Change the price to a certain amount Change the price by a certain amount Chang…" at bounding box center [309, 140] width 406 height 31
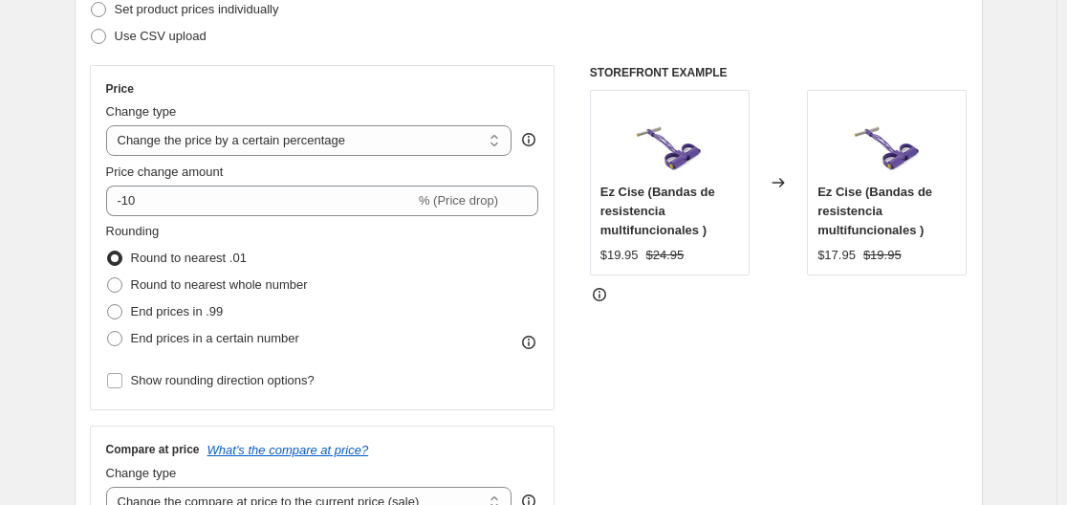
click at [597, 371] on div "STOREFRONT EXAMPLE Ez Cise (Bandas de resistencia multifuncionales ) $19.95 $24…" at bounding box center [779, 299] width 378 height 468
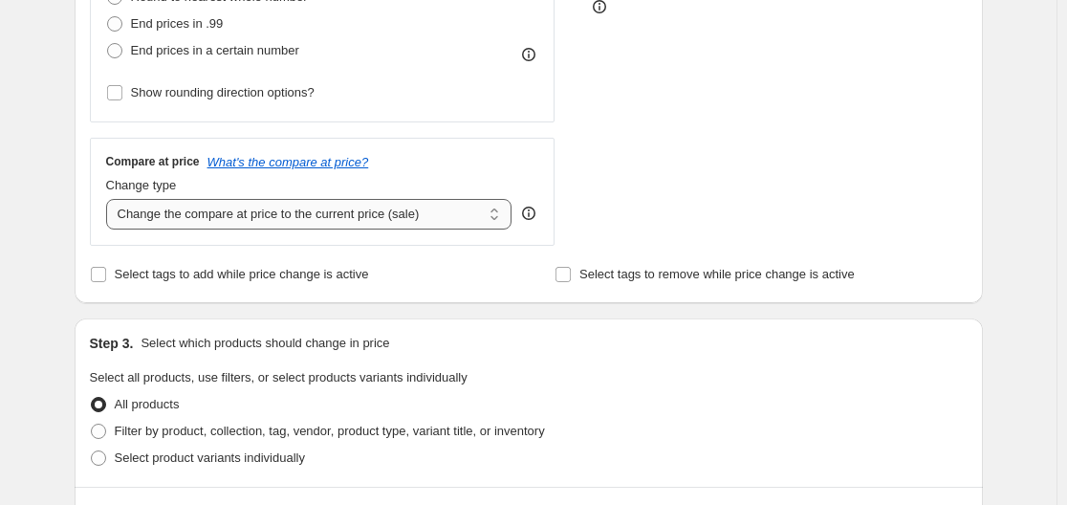
scroll to position [573, 0]
click at [340, 207] on select "Change the compare at price to the current price (sale) Change the compare at p…" at bounding box center [309, 215] width 406 height 31
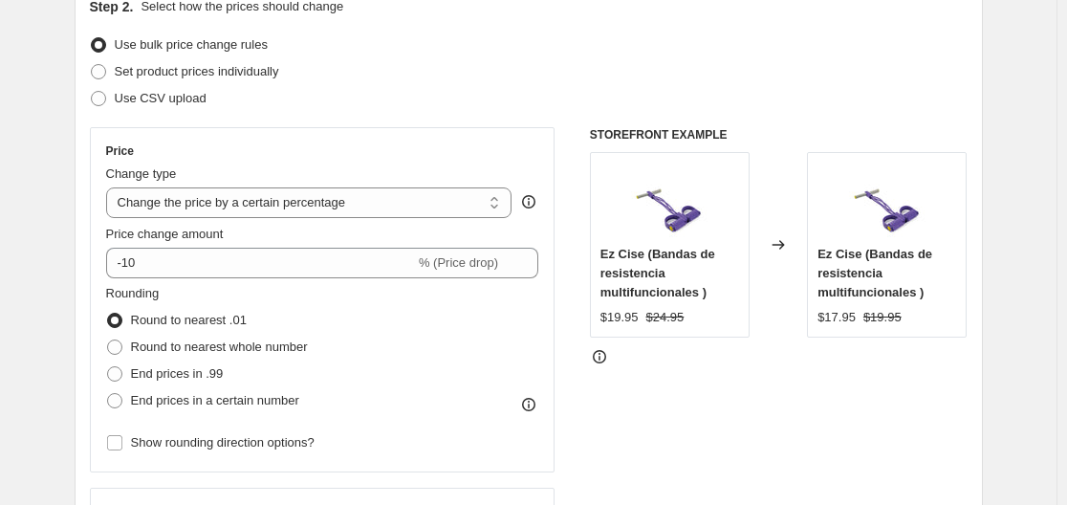
scroll to position [191, 0]
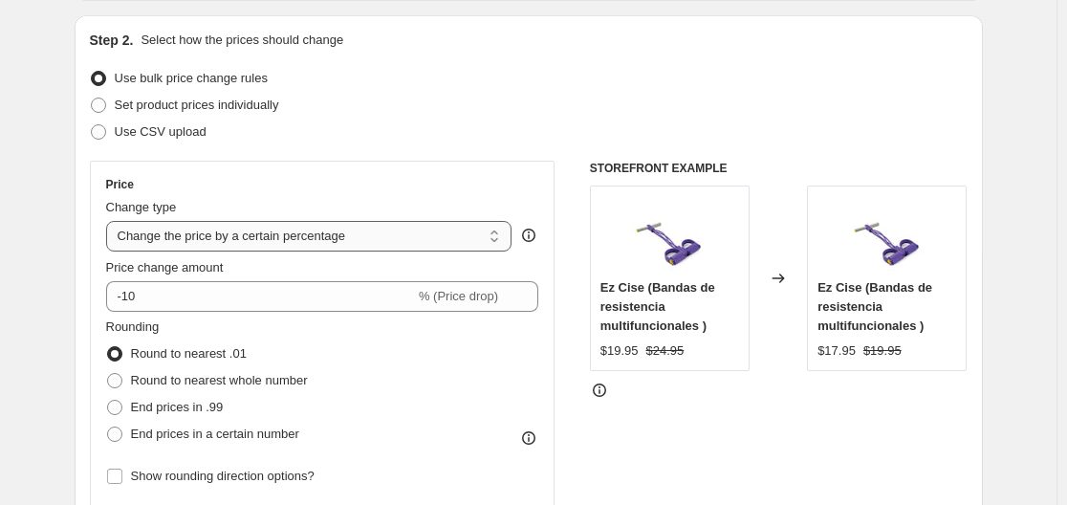
click at [198, 242] on select "Change the price to a certain amount Change the price by a certain amount Chang…" at bounding box center [309, 236] width 406 height 31
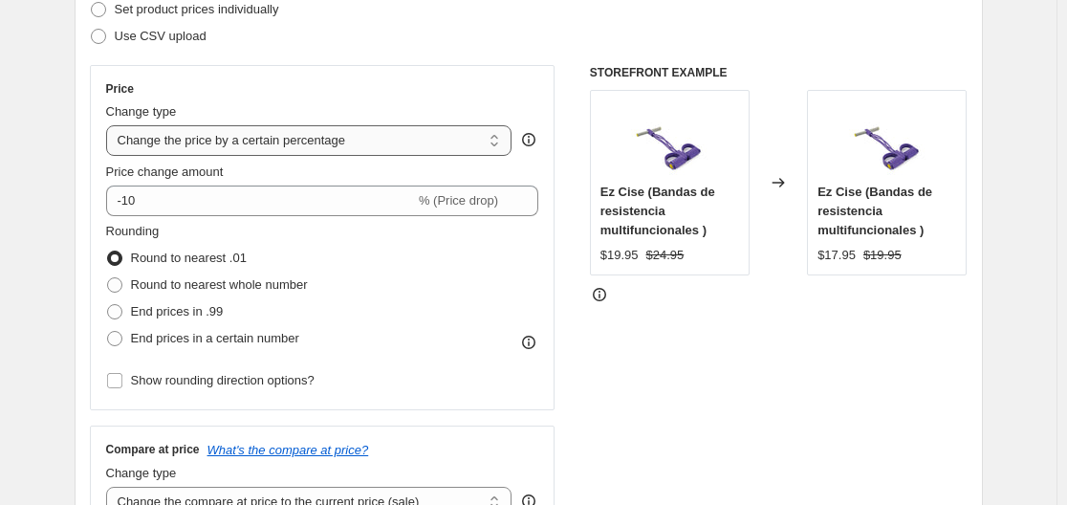
click at [333, 152] on select "Change the price to a certain amount Change the price by a certain amount Chang…" at bounding box center [309, 140] width 406 height 31
click at [453, 66] on div "Price Change type Change the price to a certain amount Change the price by a ce…" at bounding box center [322, 237] width 465 height 345
drag, startPoint x: 372, startPoint y: 143, endPoint x: 223, endPoint y: 133, distance: 149.5
click at [223, 133] on select "Change the price to a certain amount Change the price by a certain amount Chang…" at bounding box center [309, 140] width 406 height 31
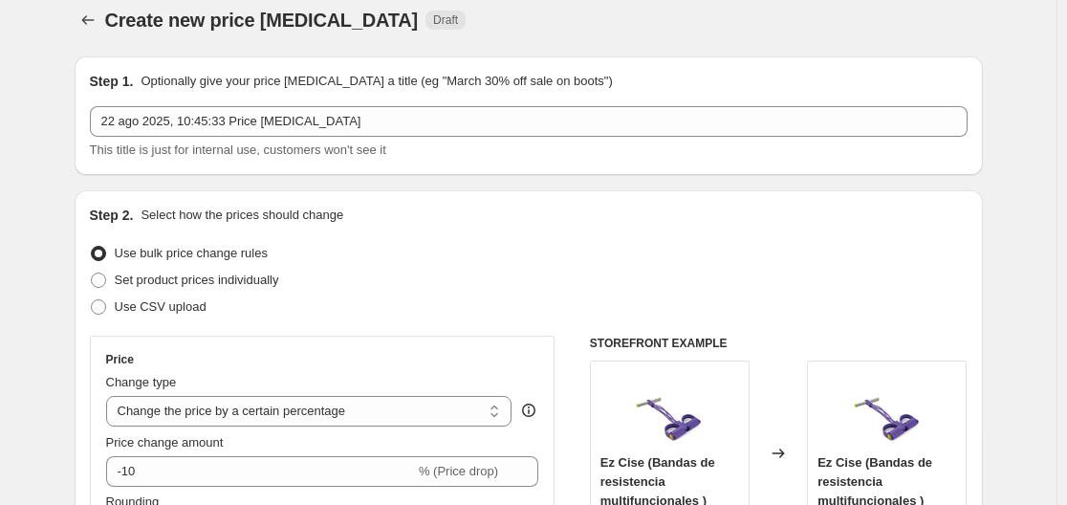
scroll to position [0, 0]
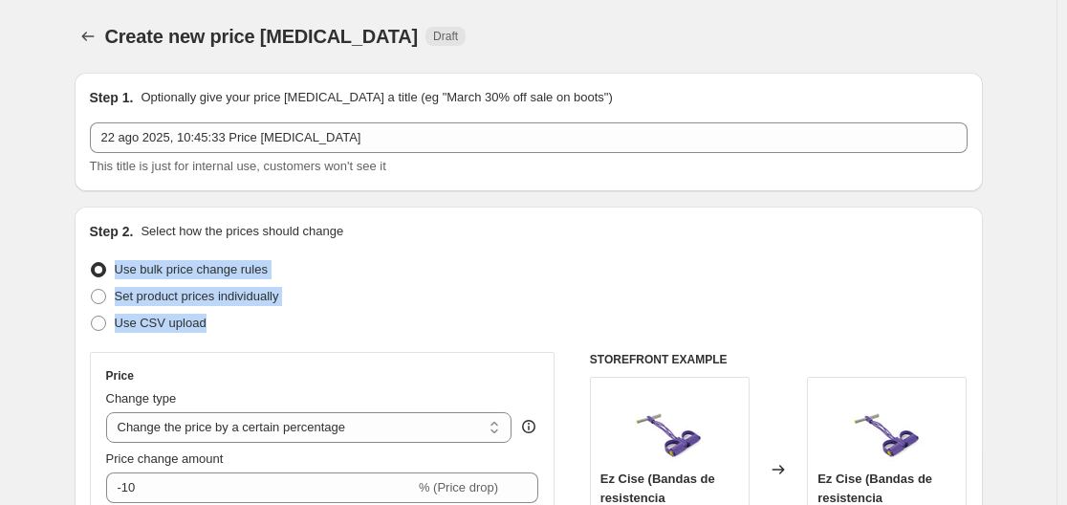
drag, startPoint x: 243, startPoint y: 318, endPoint x: 120, endPoint y: 270, distance: 131.3
click at [120, 270] on ul "Use bulk price change rules Set product prices individually Use CSV upload" at bounding box center [528, 296] width 877 height 80
copy ul "Use bulk price change rules Set product prices individually Use CSV upload"
click at [201, 273] on span "Use bulk price change rules" at bounding box center [191, 269] width 153 height 14
click at [92, 263] on input "Use bulk price change rules" at bounding box center [91, 262] width 1 height 1
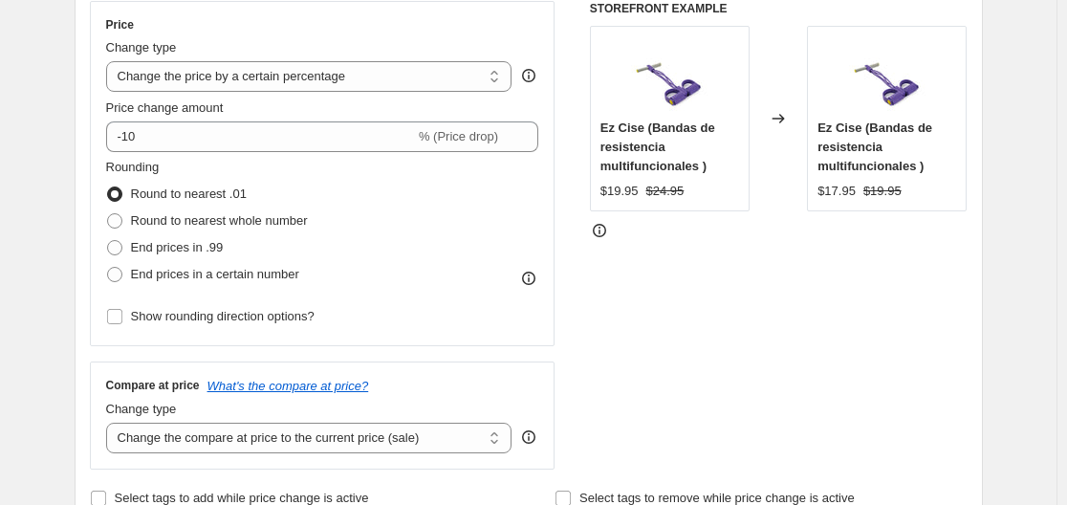
scroll to position [382, 0]
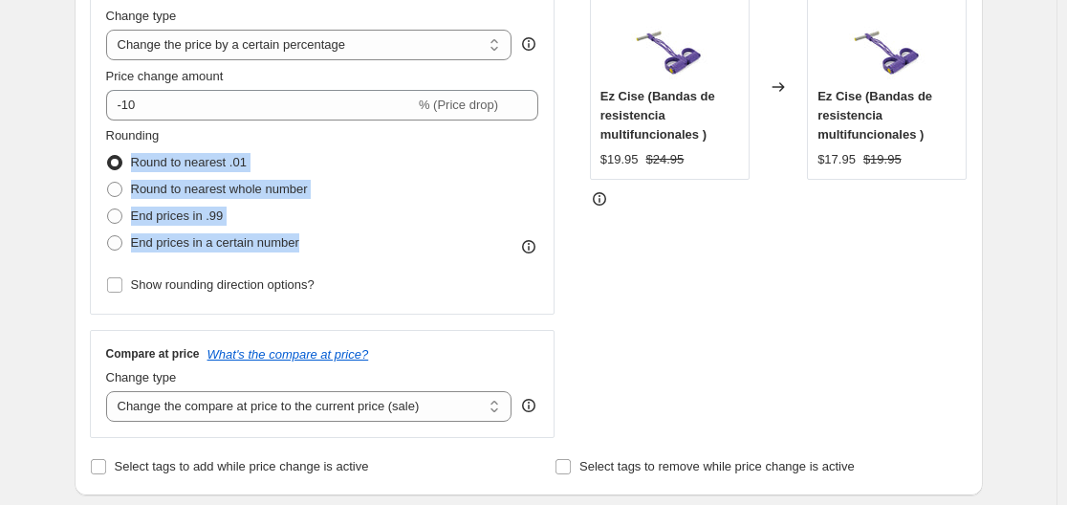
drag, startPoint x: 318, startPoint y: 242, endPoint x: 135, endPoint y: 163, distance: 199.5
click at [135, 163] on div "Rounding Round to nearest .01 Round to nearest whole number End prices in .99 E…" at bounding box center [322, 191] width 433 height 130
copy ul "Round to nearest .01 Round to nearest whole number End prices in .99 End prices…"
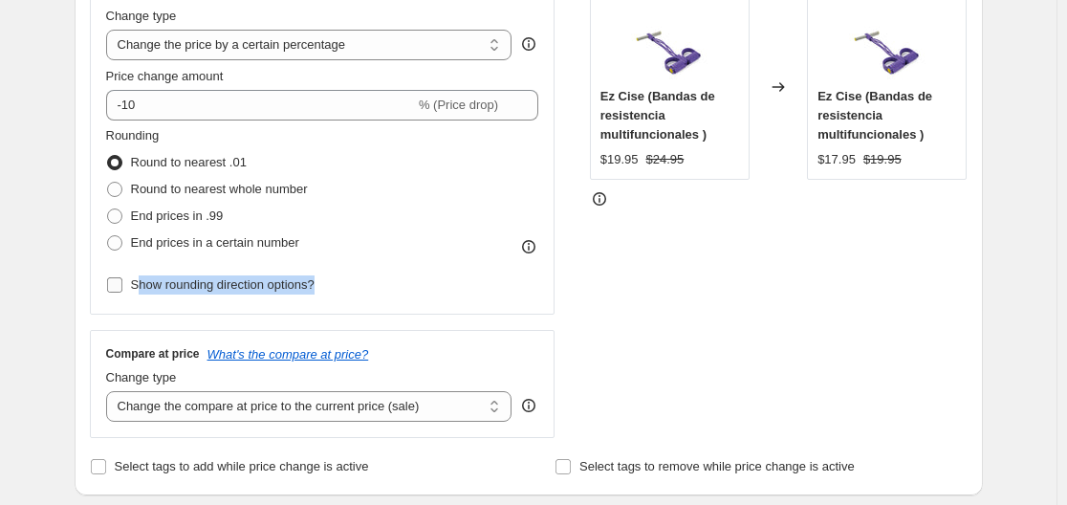
drag, startPoint x: 359, startPoint y: 298, endPoint x: 139, endPoint y: 288, distance: 221.0
click at [139, 288] on div "Rounding Round to nearest .01 Round to nearest whole number End prices in .99 E…" at bounding box center [322, 212] width 433 height 172
copy span "Show rounding direction options?"
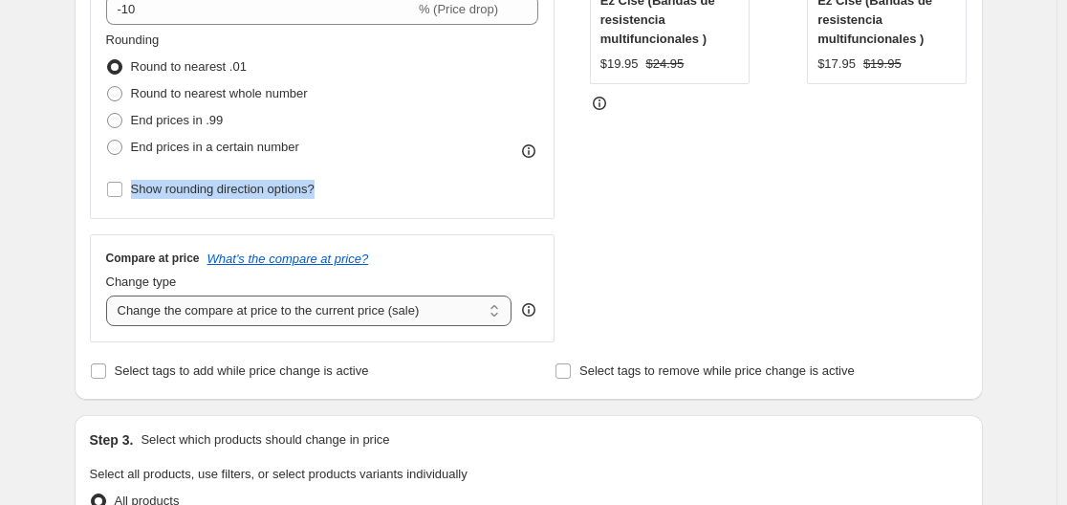
click at [326, 313] on select "Change the compare at price to the current price (sale) Change the compare at p…" at bounding box center [309, 310] width 406 height 31
click at [110, 295] on select "Change the compare at price to the current price (sale) Change the compare at p…" at bounding box center [309, 310] width 406 height 31
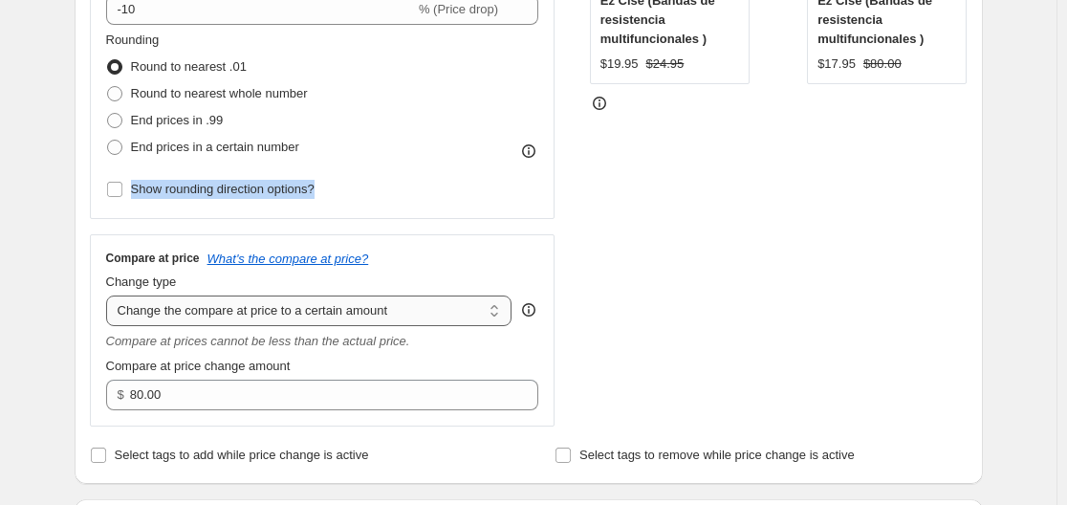
click at [324, 314] on select "Change the compare at price to the current price (sale) Change the compare at p…" at bounding box center [309, 310] width 406 height 31
select select "ep"
click at [110, 295] on select "Change the compare at price to the current price (sale) Change the compare at p…" at bounding box center [309, 310] width 406 height 31
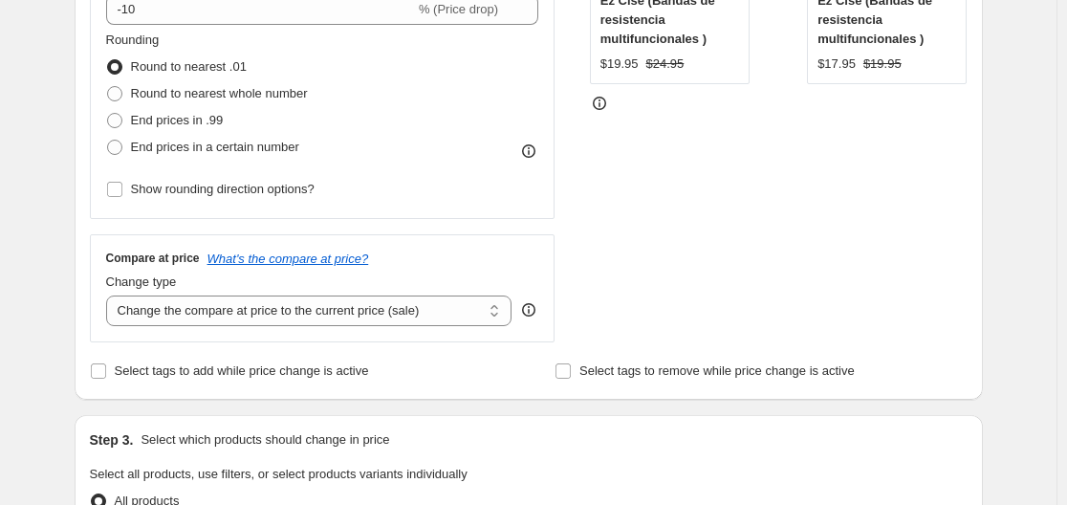
click at [569, 279] on div "Price Change type Change the price to a certain amount Change the price by a ce…" at bounding box center [528, 108] width 877 height 468
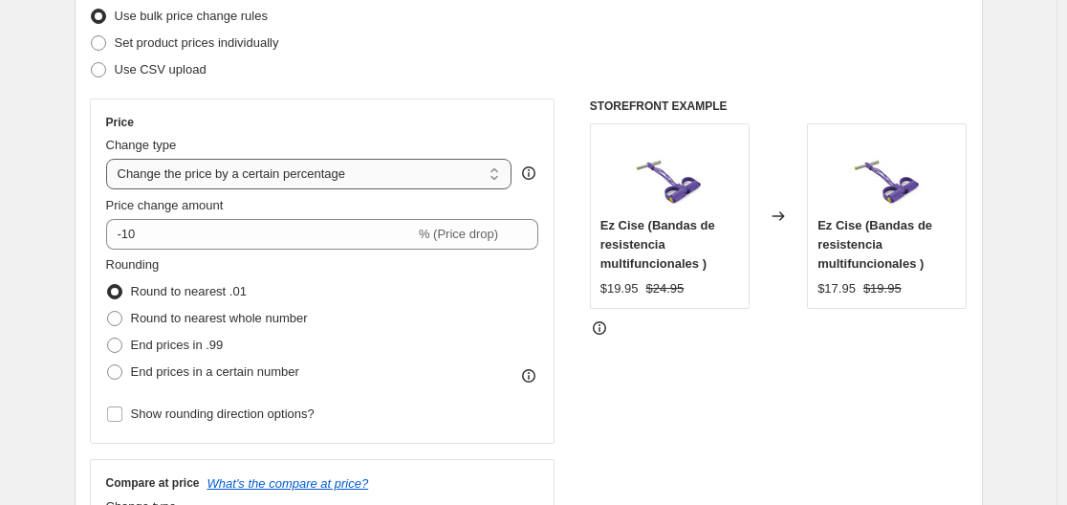
scroll to position [287, 0]
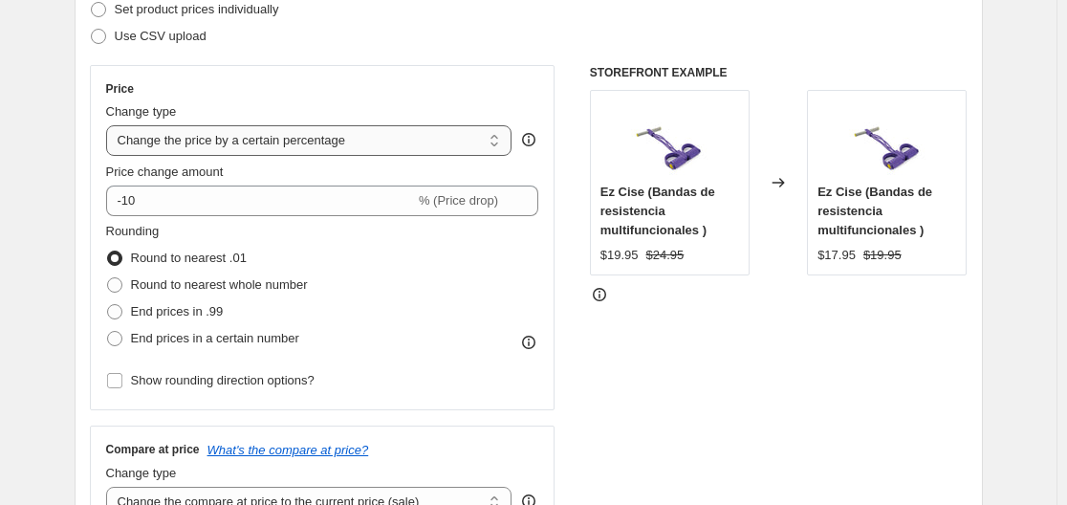
click at [393, 141] on select "Change the price to a certain amount Change the price by a certain amount Chang…" at bounding box center [309, 140] width 406 height 31
click at [402, 141] on select "Change the price to a certain amount Change the price by a certain amount Chang…" at bounding box center [309, 140] width 406 height 31
click at [205, 15] on span "Set product prices individually" at bounding box center [197, 9] width 164 height 14
click at [92, 3] on input "Set product prices individually" at bounding box center [91, 2] width 1 height 1
radio input "true"
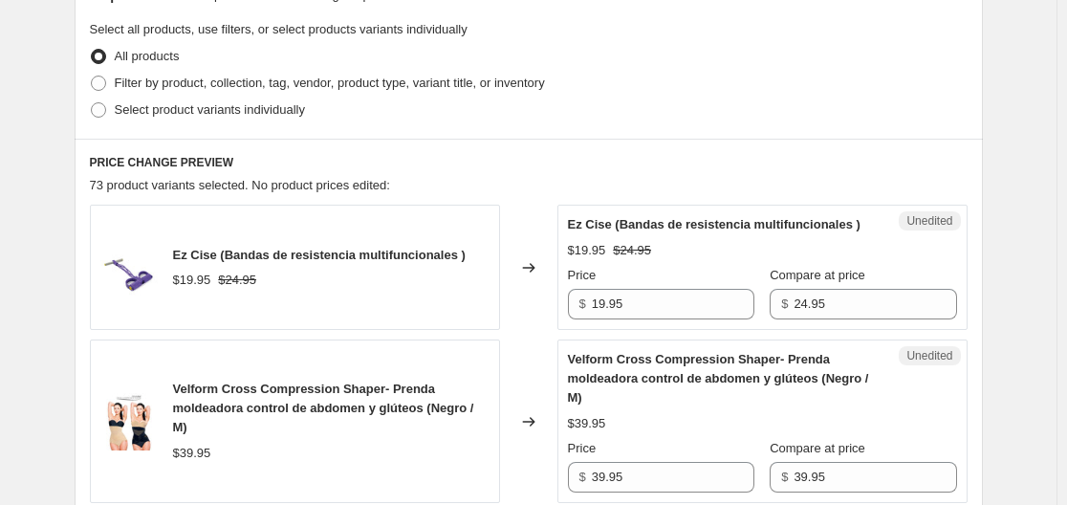
scroll to position [0, 0]
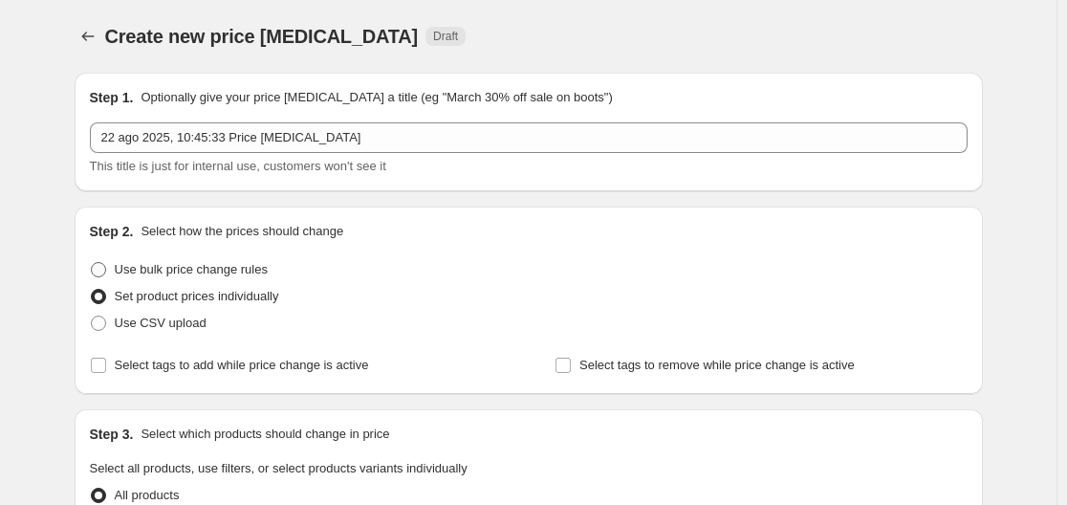
click at [197, 269] on span "Use bulk price change rules" at bounding box center [191, 269] width 153 height 14
click at [92, 263] on input "Use bulk price change rules" at bounding box center [91, 262] width 1 height 1
radio input "true"
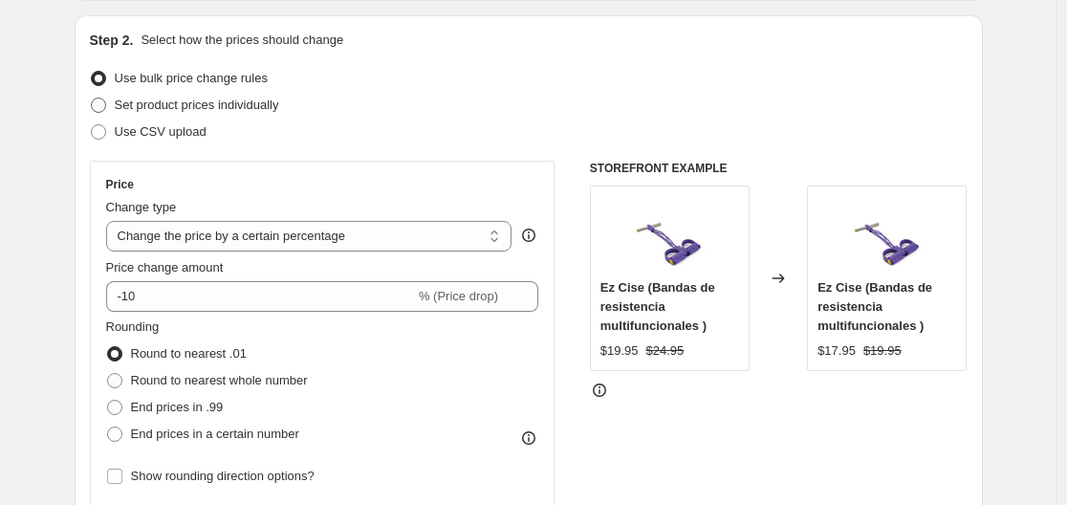
scroll to position [96, 0]
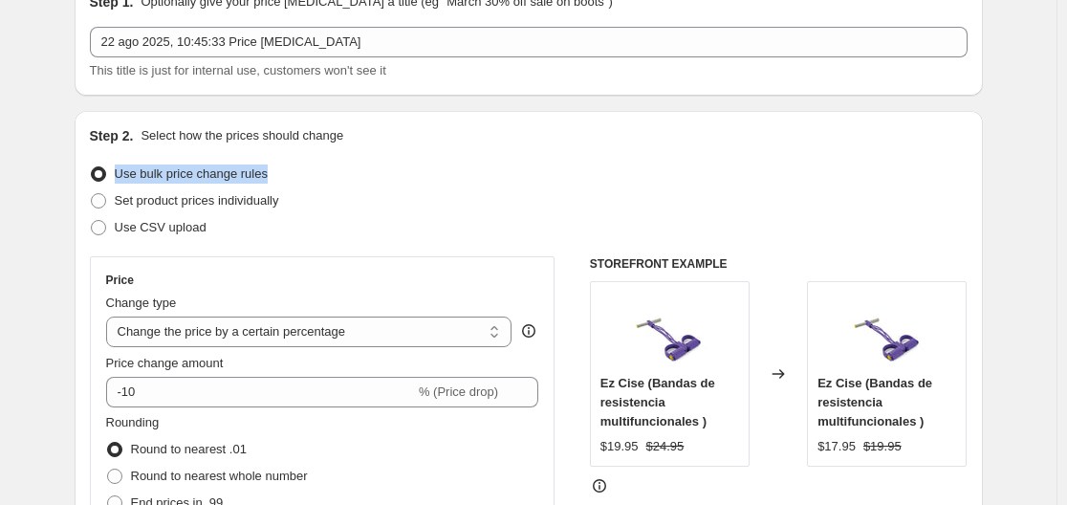
drag, startPoint x: 302, startPoint y: 174, endPoint x: 121, endPoint y: 166, distance: 180.8
click at [121, 166] on div "Use bulk price change rules" at bounding box center [528, 174] width 877 height 27
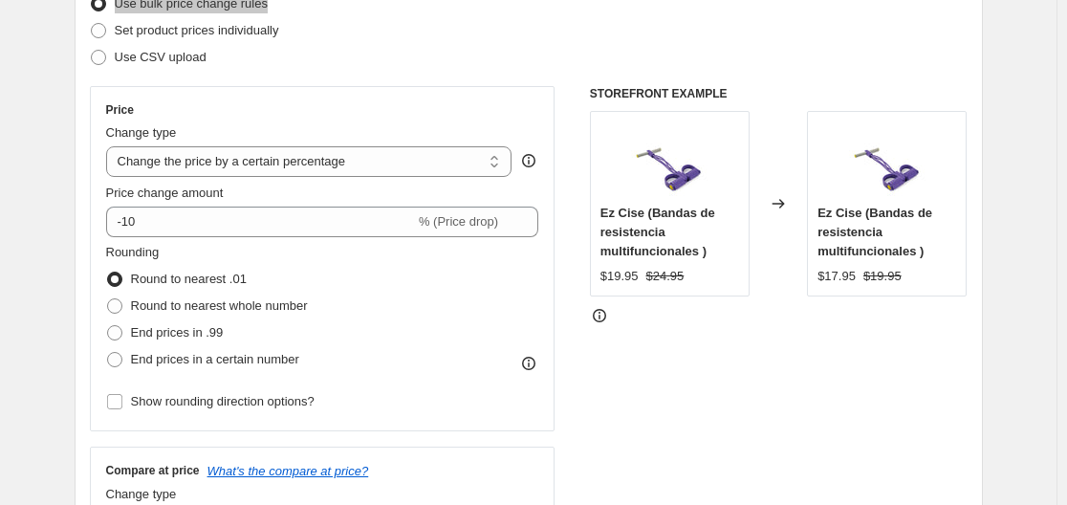
scroll to position [287, 0]
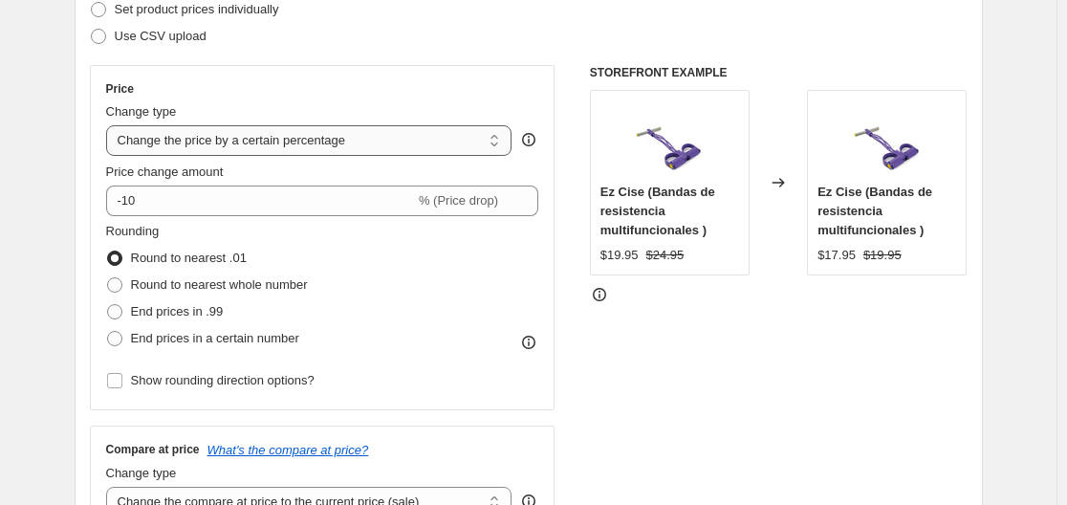
click at [297, 141] on select "Change the price to a certain amount Change the price by a certain amount Chang…" at bounding box center [309, 140] width 406 height 31
click at [207, 132] on select "Change the price to a certain amount Change the price by a certain amount Chang…" at bounding box center [309, 140] width 406 height 31
select select "bcap"
click at [110, 125] on select "Change the price to a certain amount Change the price by a certain amount Chang…" at bounding box center [309, 140] width 406 height 31
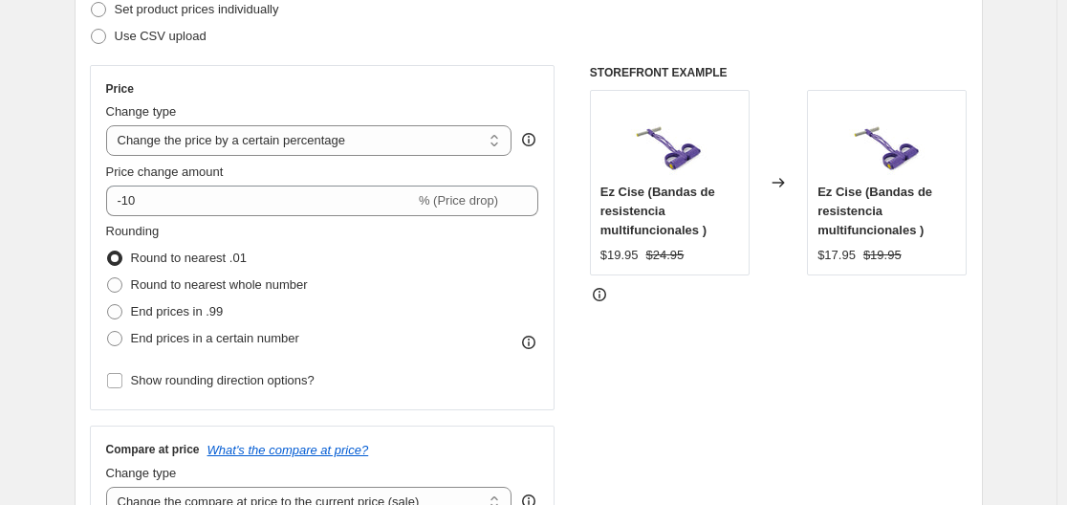
type input "-12.00"
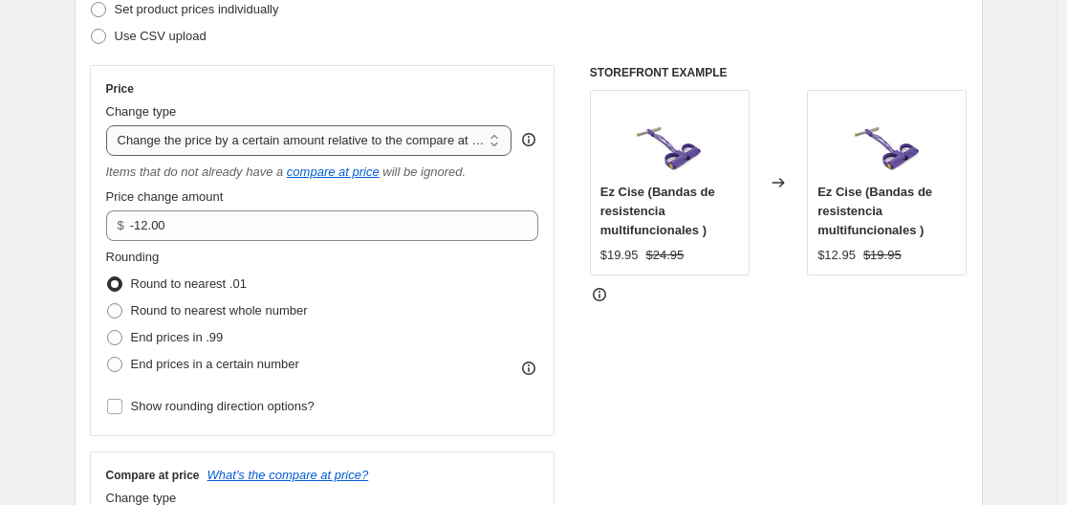
click at [266, 143] on select "Change the price to a certain amount Change the price by a certain amount Chang…" at bounding box center [309, 140] width 406 height 31
select select "pc"
type input "50"
click at [280, 148] on select "Change the price to a certain amount Change the price by a certain amount Chang…" at bounding box center [309, 140] width 406 height 31
select select "to"
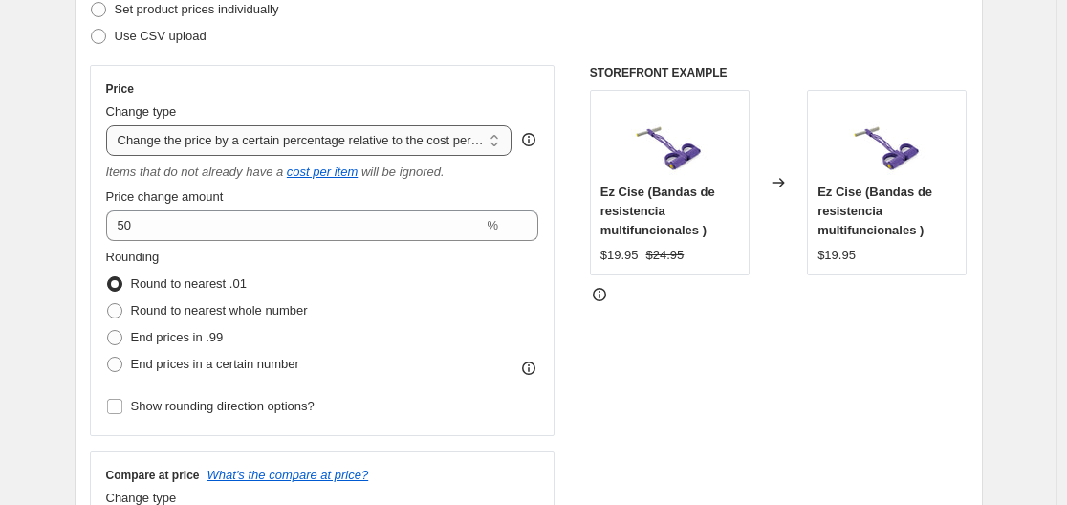
click at [110, 125] on select "Change the price to a certain amount Change the price by a certain amount Chang…" at bounding box center [309, 140] width 406 height 31
type input "80.00"
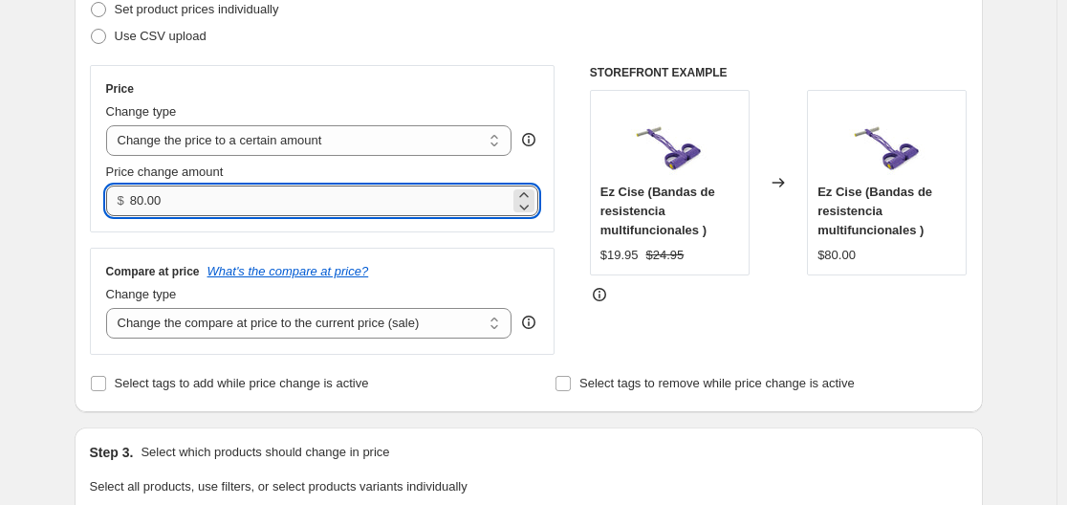
click at [335, 190] on input "80.00" at bounding box center [319, 200] width 379 height 31
click at [335, 169] on div "Price change amount" at bounding box center [322, 171] width 433 height 19
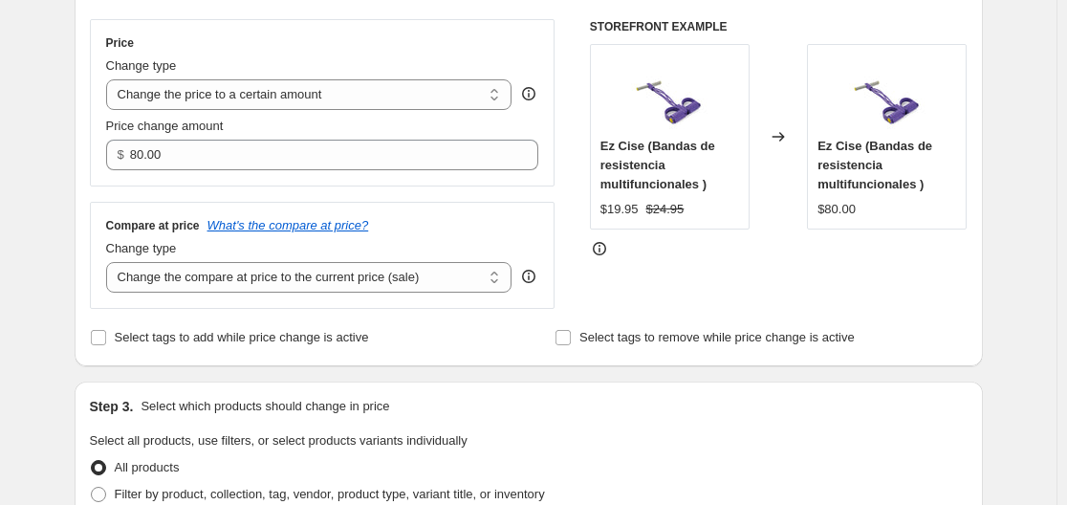
scroll to position [382, 0]
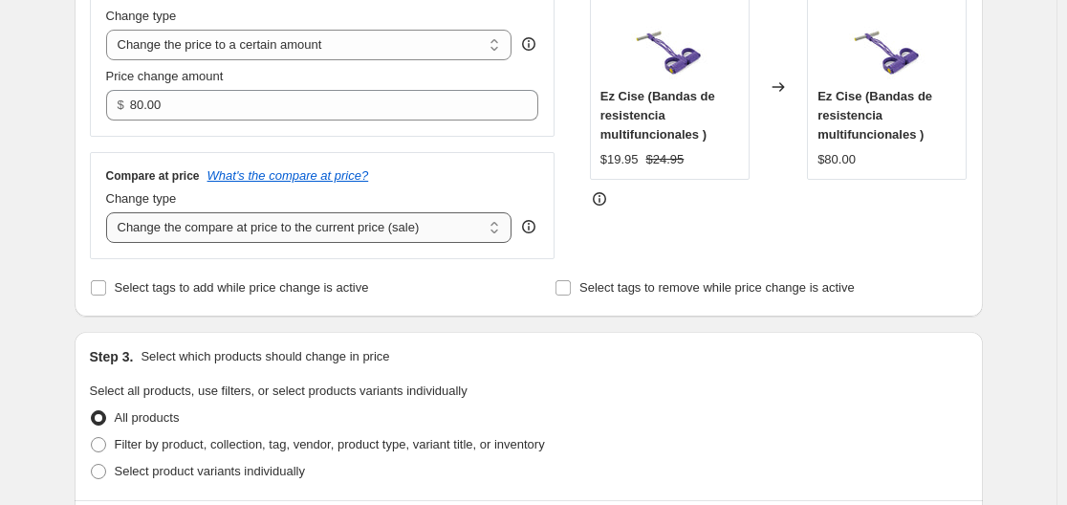
click at [304, 234] on select "Change the compare at price to the current price (sale) Change the compare at p…" at bounding box center [309, 227] width 406 height 31
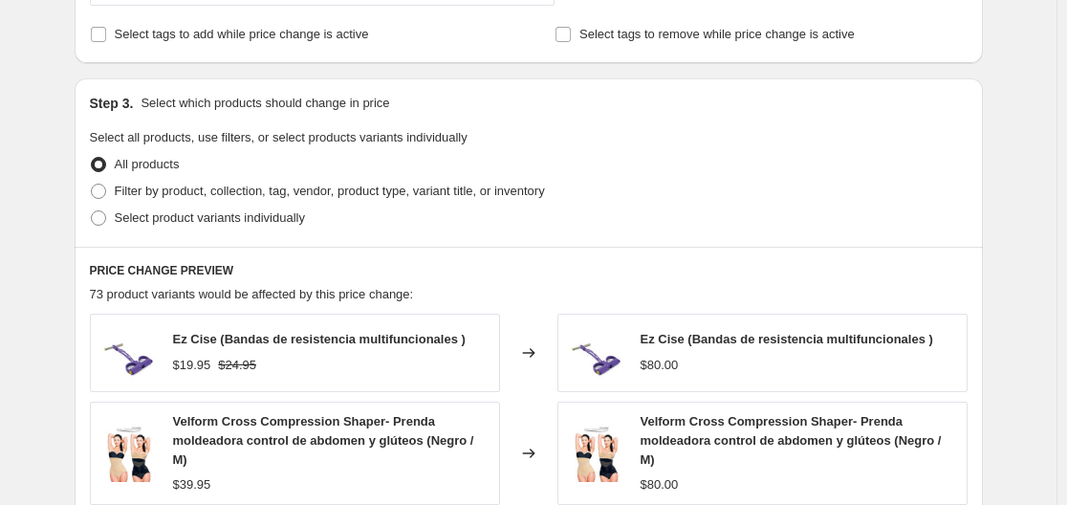
scroll to position [669, 0]
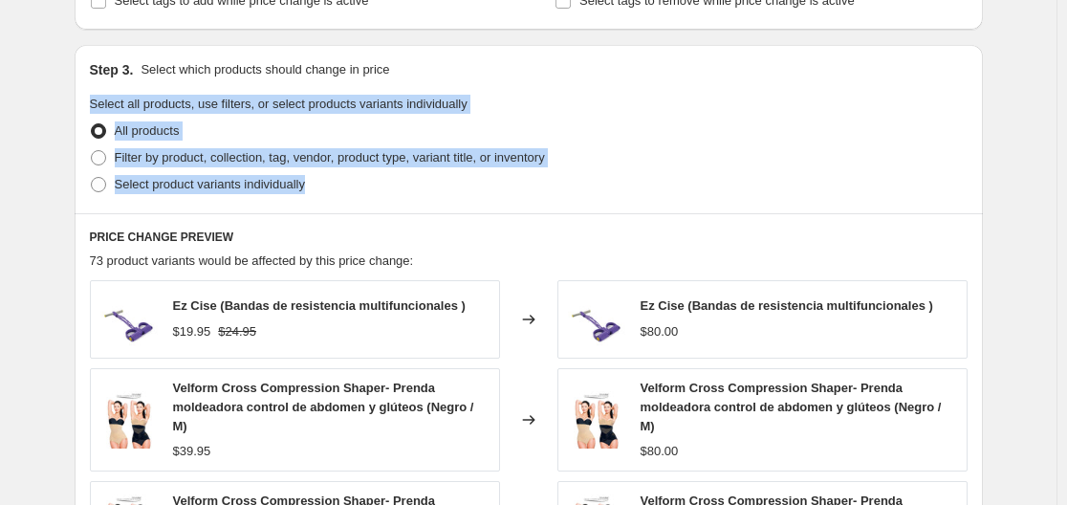
drag, startPoint x: 342, startPoint y: 193, endPoint x: 85, endPoint y: 107, distance: 271.1
click at [85, 107] on div "Step 3. Select which products should change in price Select all products, use f…" at bounding box center [529, 129] width 908 height 168
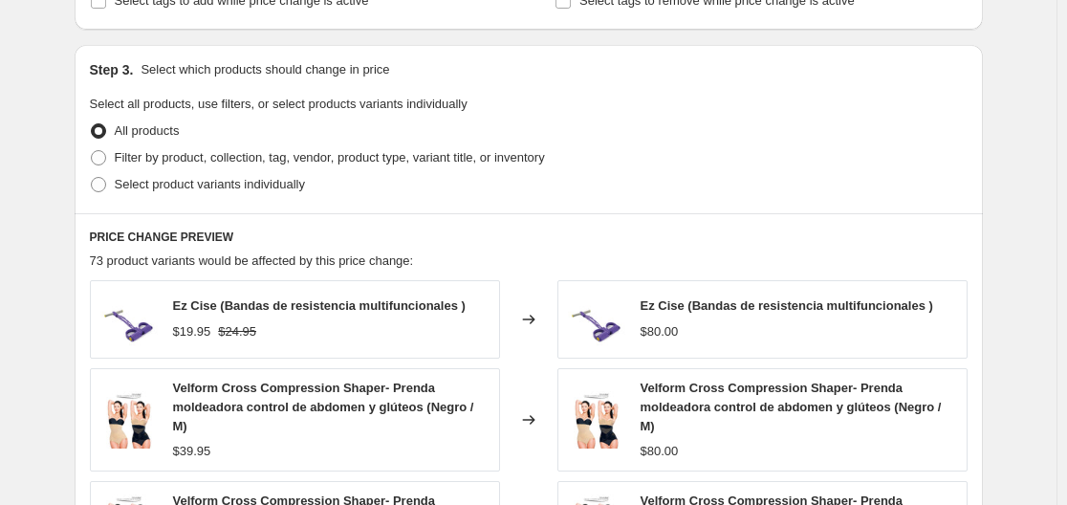
click at [354, 184] on div "Select product variants individually" at bounding box center [528, 184] width 877 height 27
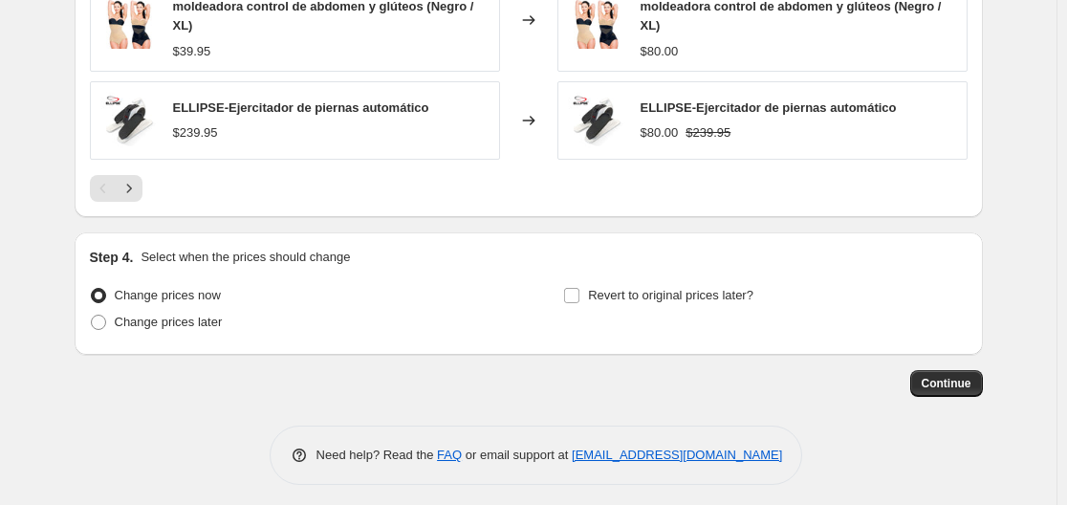
scroll to position [1286, 0]
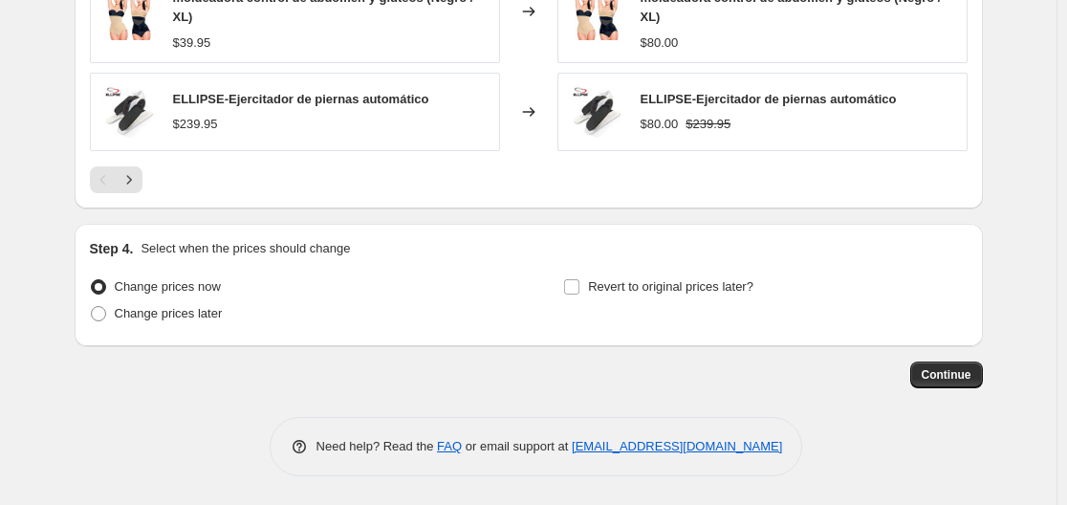
click at [151, 320] on span "Change prices later" at bounding box center [169, 313] width 108 height 14
click at [92, 307] on input "Change prices later" at bounding box center [91, 306] width 1 height 1
radio input "true"
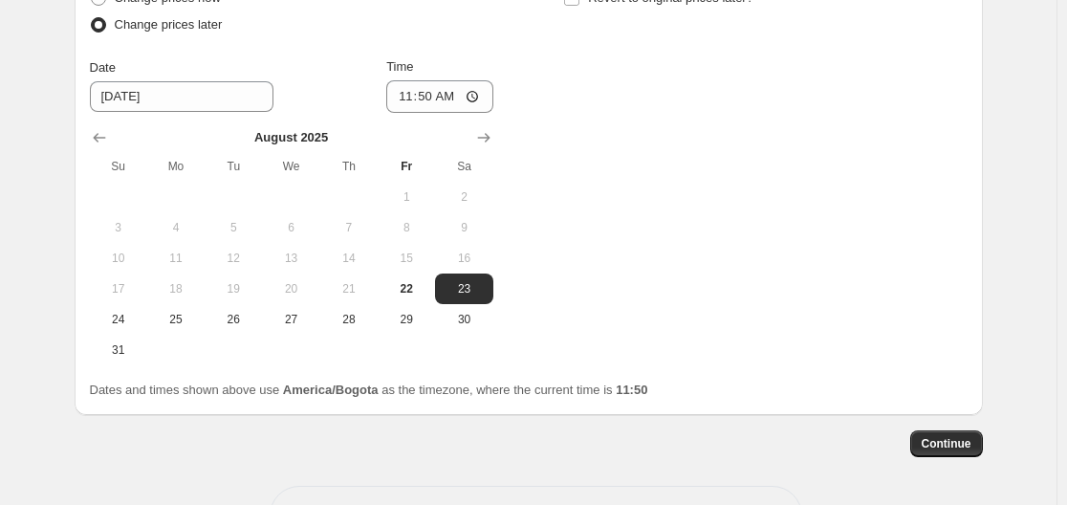
scroll to position [1530, 0]
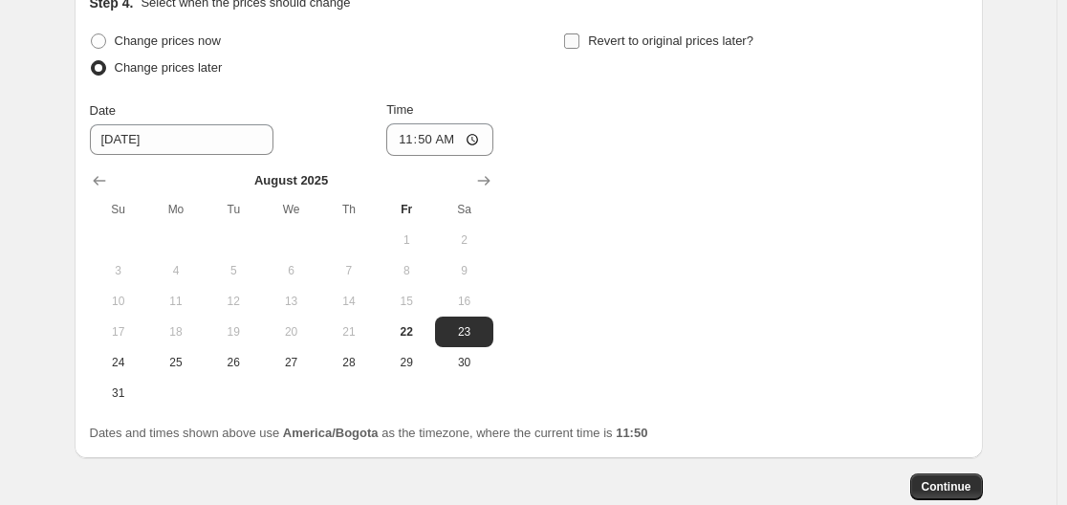
click at [659, 48] on span "Revert to original prices later?" at bounding box center [670, 40] width 165 height 14
click at [579, 49] on input "Revert to original prices later?" at bounding box center [571, 40] width 15 height 15
checkbox input "true"
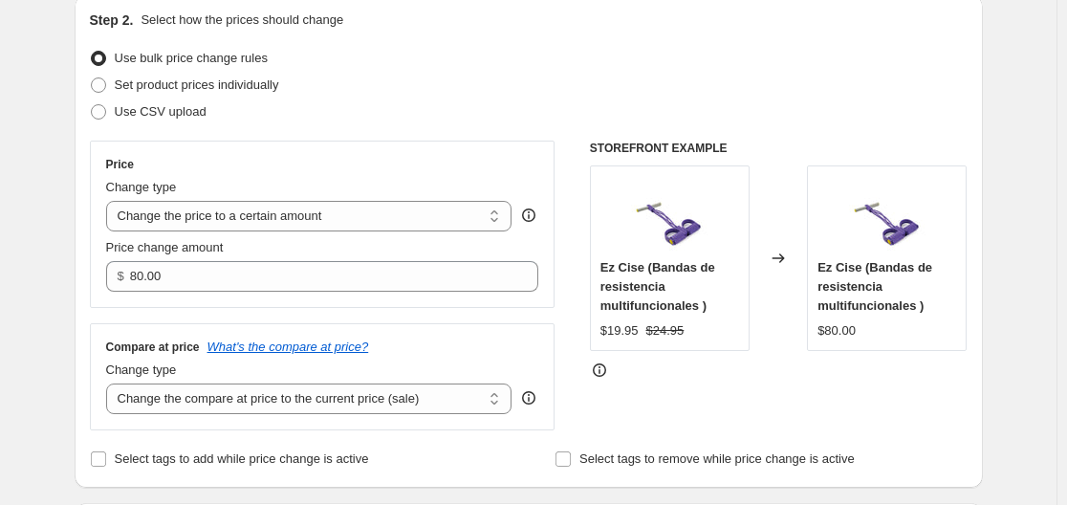
scroll to position [0, 0]
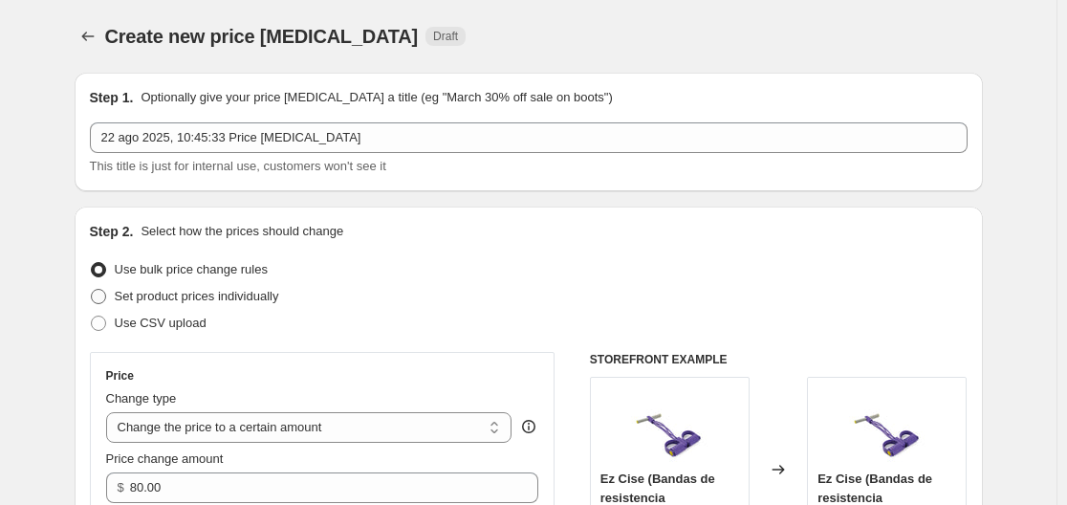
click at [209, 299] on span "Set product prices individually" at bounding box center [197, 296] width 164 height 14
click at [92, 290] on input "Set product prices individually" at bounding box center [91, 289] width 1 height 1
radio input "true"
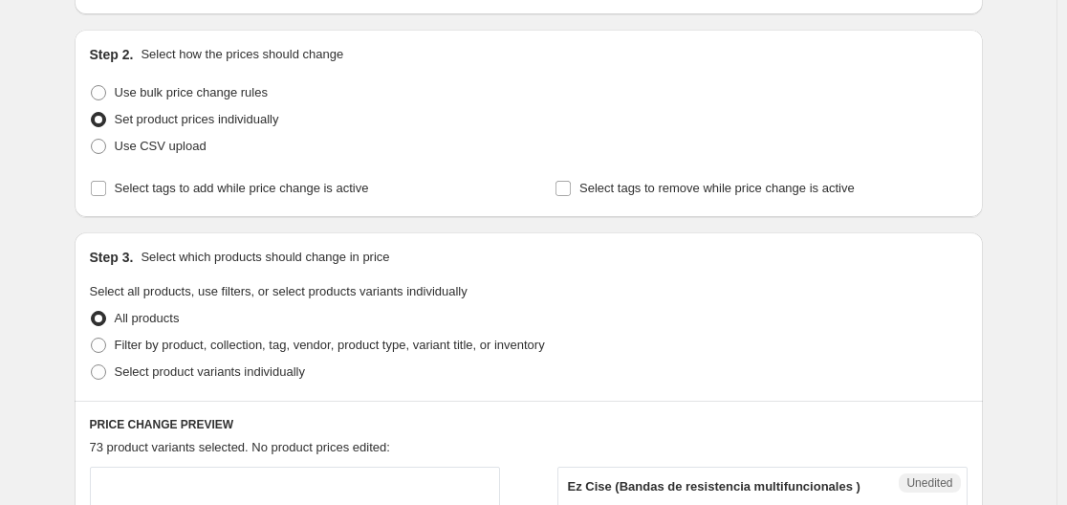
scroll to position [191, 0]
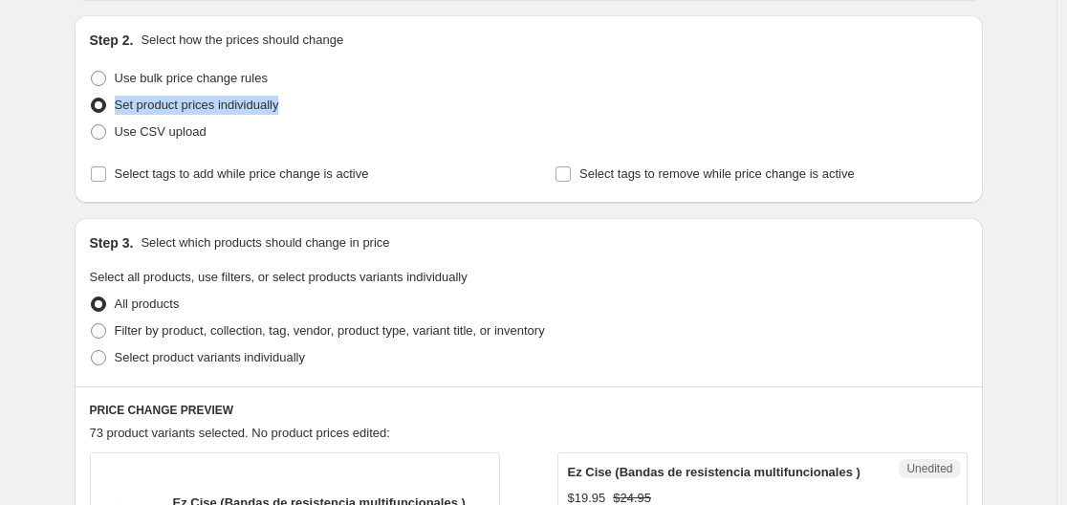
drag, startPoint x: 294, startPoint y: 107, endPoint x: 116, endPoint y: 112, distance: 178.8
click at [116, 112] on div "Set product prices individually" at bounding box center [528, 105] width 877 height 27
click at [606, 248] on div "Step 3. Select which products should change in price" at bounding box center [528, 242] width 877 height 19
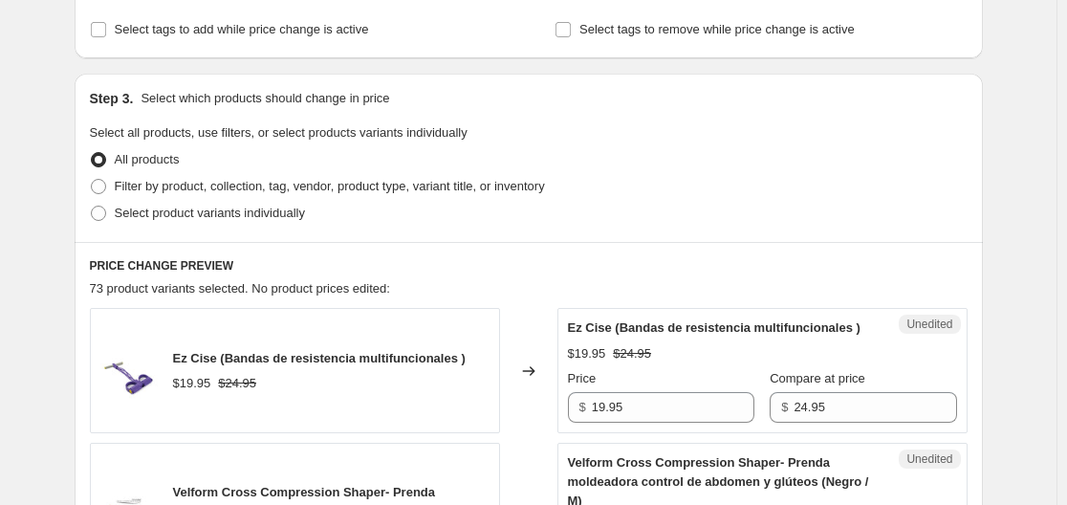
scroll to position [382, 0]
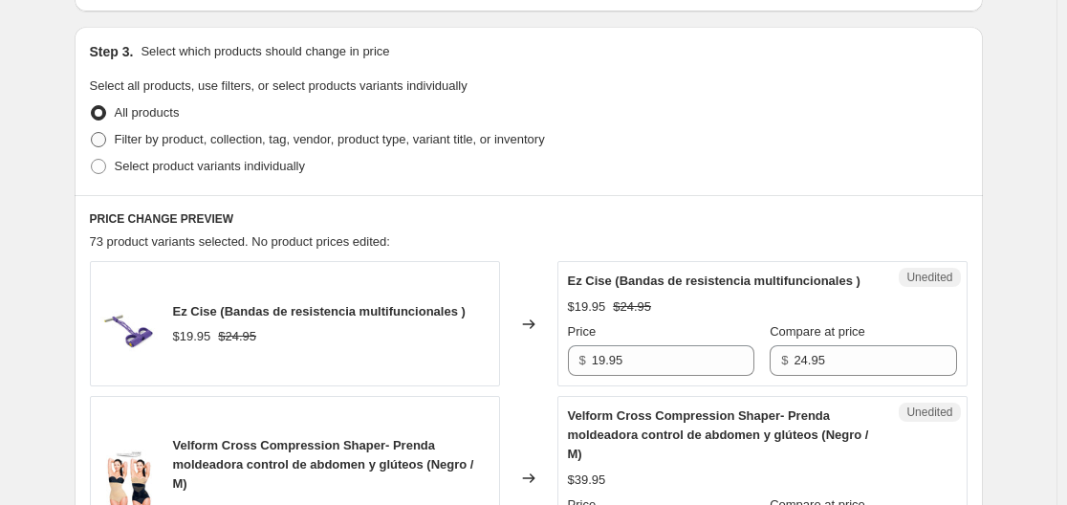
click at [355, 145] on span "Filter by product, collection, tag, vendor, product type, variant title, or inv…" at bounding box center [330, 139] width 430 height 14
click at [92, 133] on input "Filter by product, collection, tag, vendor, product type, variant title, or inv…" at bounding box center [91, 132] width 1 height 1
radio input "true"
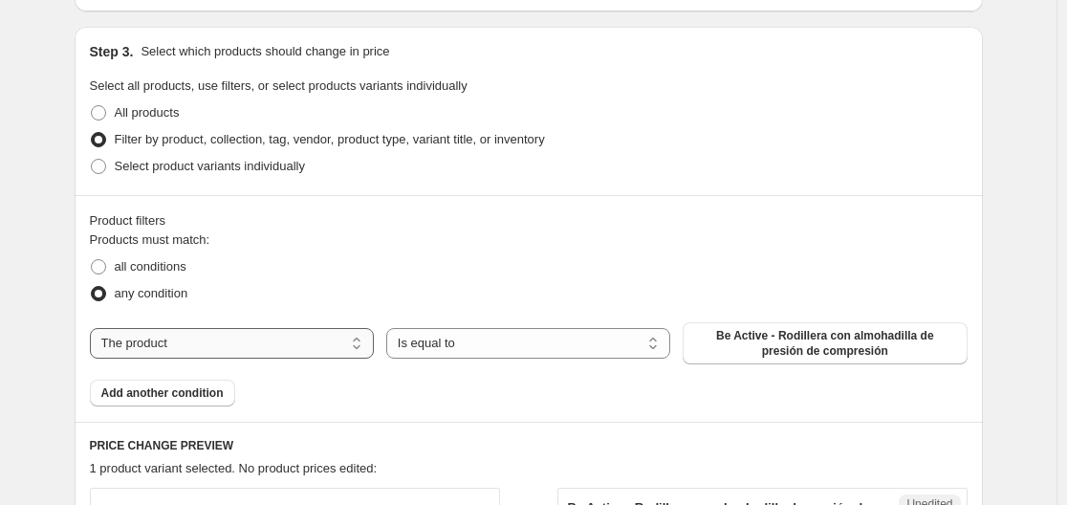
click at [336, 338] on select "The product The product's collection The product's vendor The product's status …" at bounding box center [232, 343] width 284 height 31
click at [188, 171] on span "Select product variants individually" at bounding box center [210, 166] width 190 height 14
click at [92, 160] on input "Select product variants individually" at bounding box center [91, 159] width 1 height 1
radio input "true"
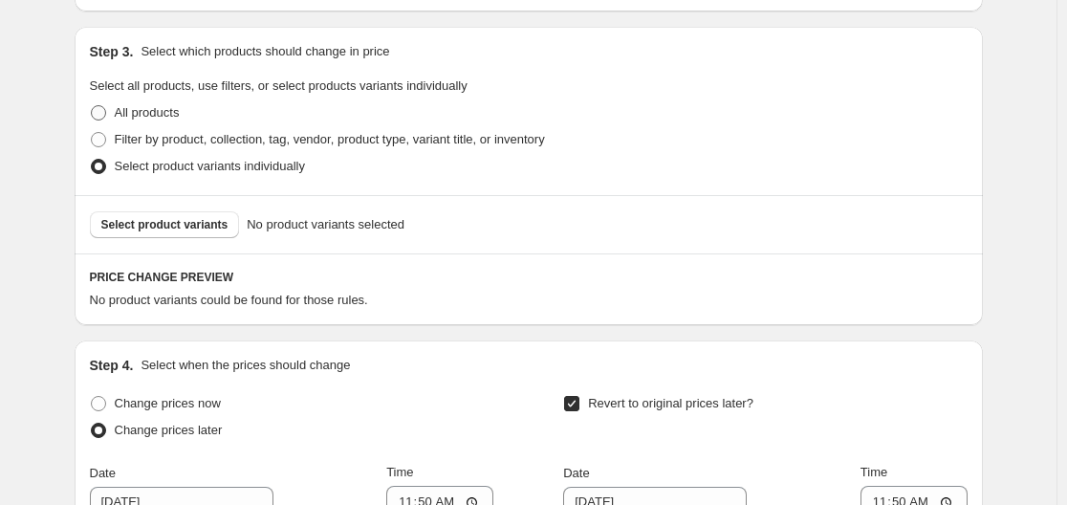
click at [163, 107] on span "All products" at bounding box center [147, 112] width 65 height 14
click at [92, 106] on input "All products" at bounding box center [91, 105] width 1 height 1
radio input "true"
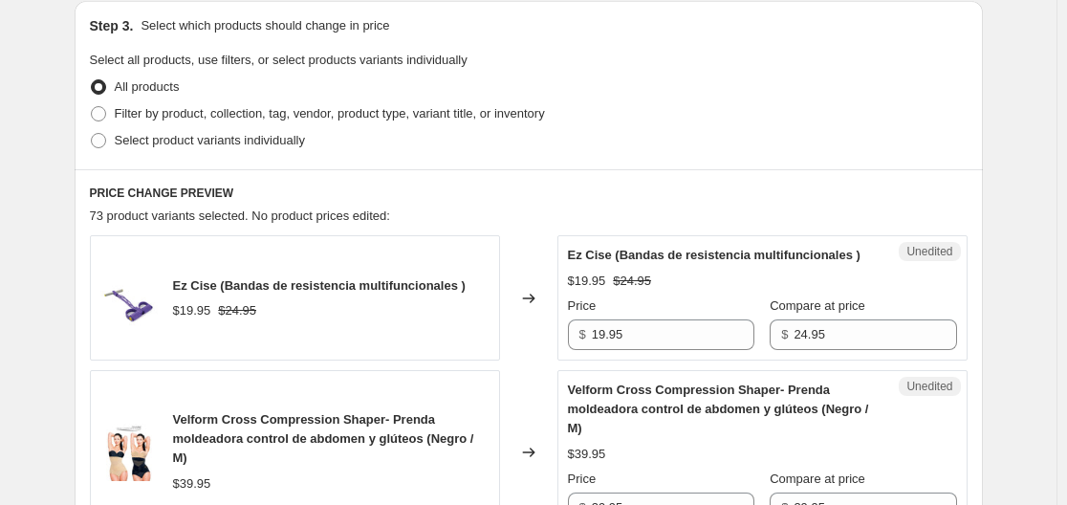
scroll to position [400, 0]
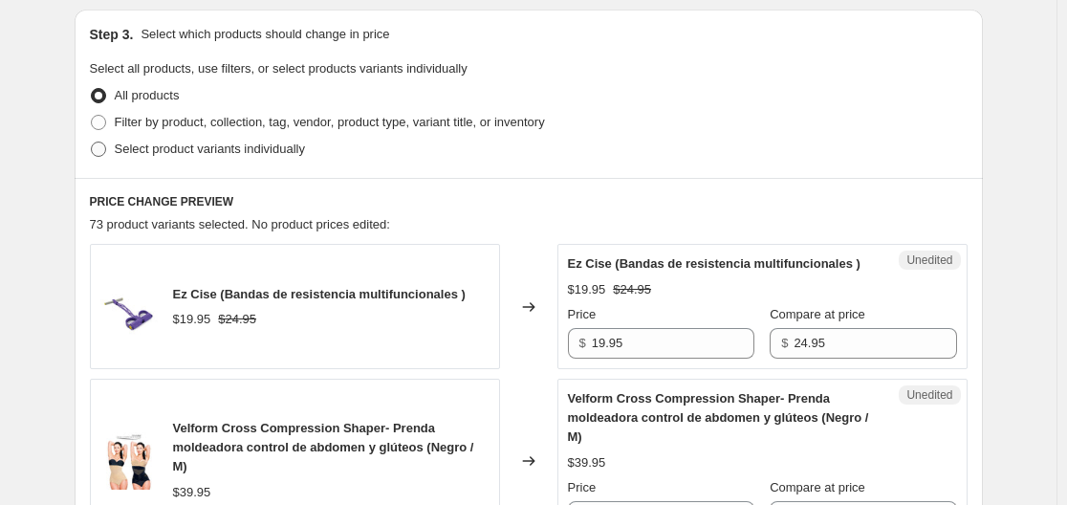
click at [152, 149] on span "Select product variants individually" at bounding box center [210, 148] width 190 height 14
click at [92, 142] on input "Select product variants individually" at bounding box center [91, 141] width 1 height 1
radio input "true"
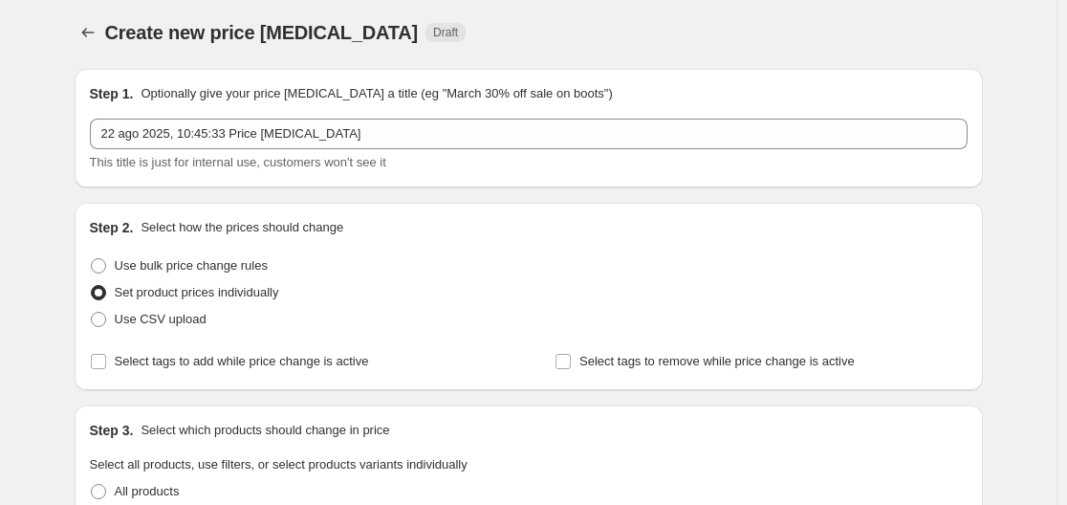
scroll to position [0, 0]
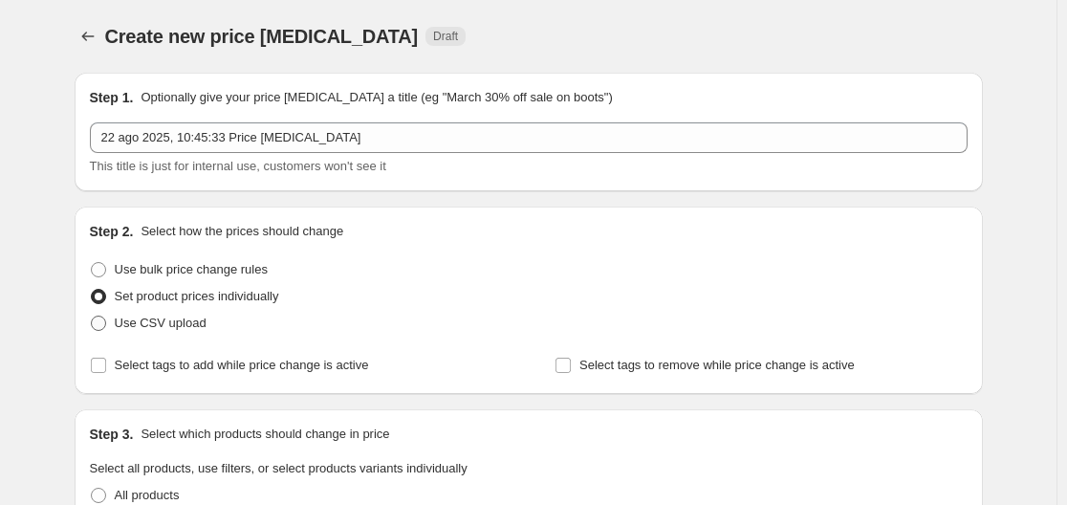
click at [190, 327] on span "Use CSV upload" at bounding box center [161, 322] width 92 height 14
click at [92, 316] on input "Use CSV upload" at bounding box center [91, 315] width 1 height 1
radio input "true"
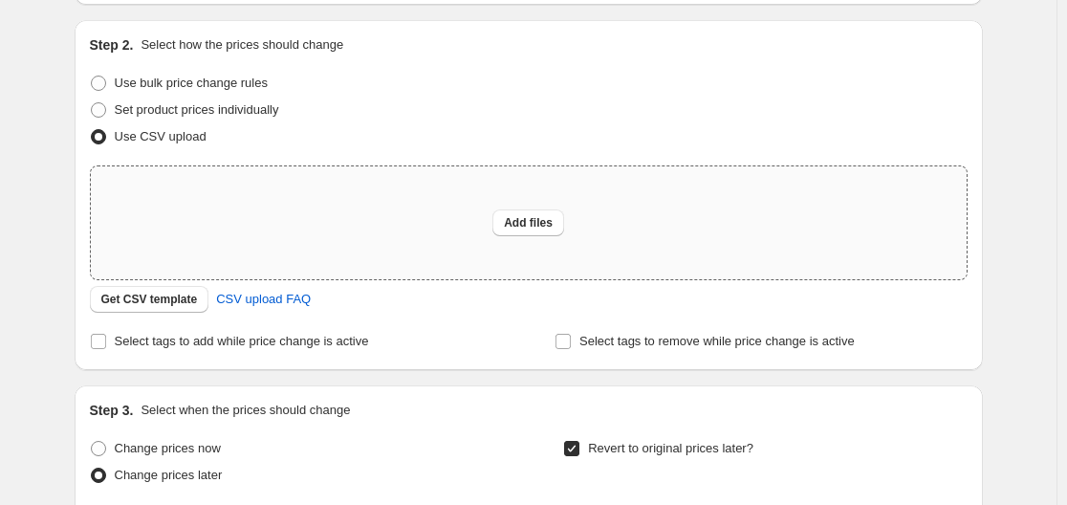
scroll to position [191, 0]
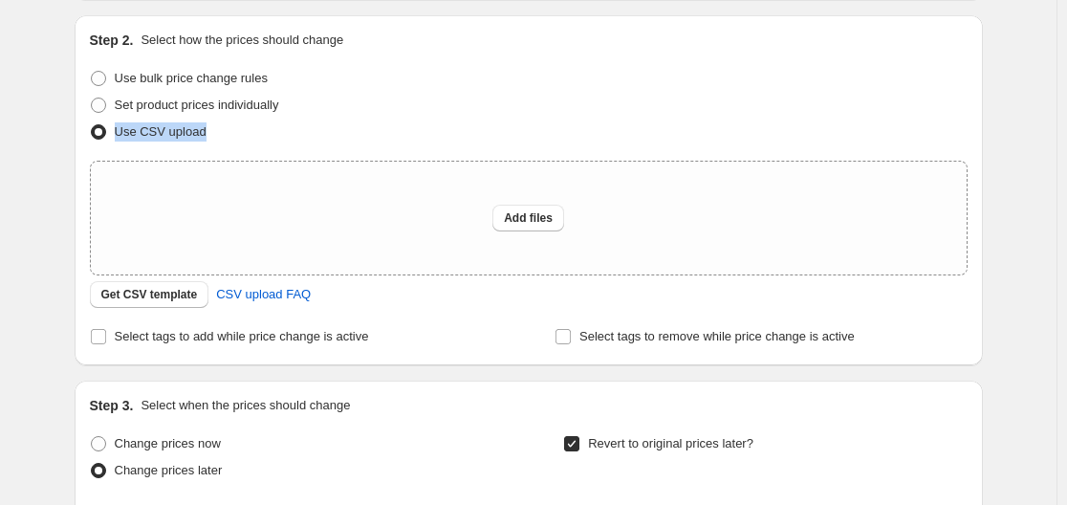
drag, startPoint x: 223, startPoint y: 129, endPoint x: 111, endPoint y: 133, distance: 111.9
click at [111, 133] on div "Use CSV upload" at bounding box center [528, 132] width 877 height 27
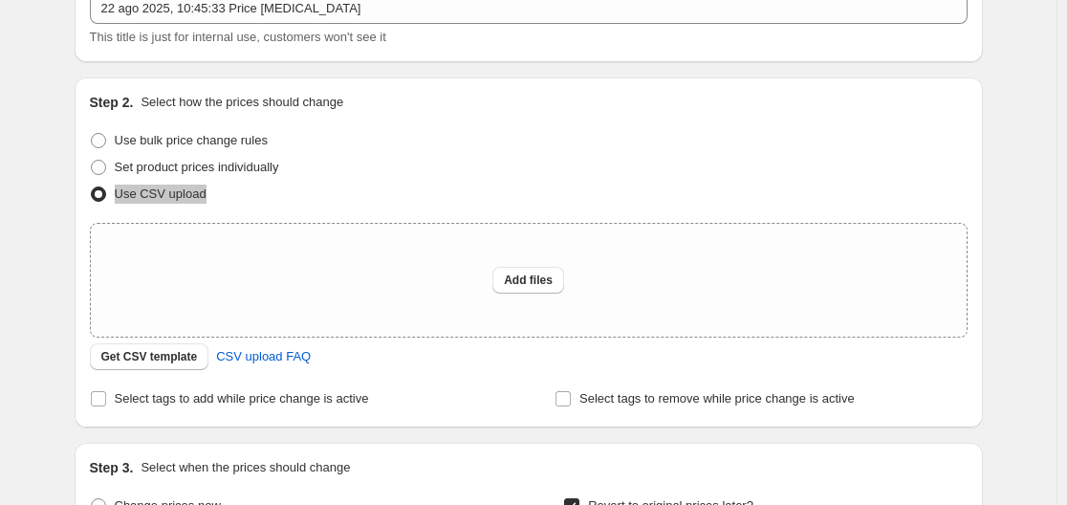
scroll to position [96, 0]
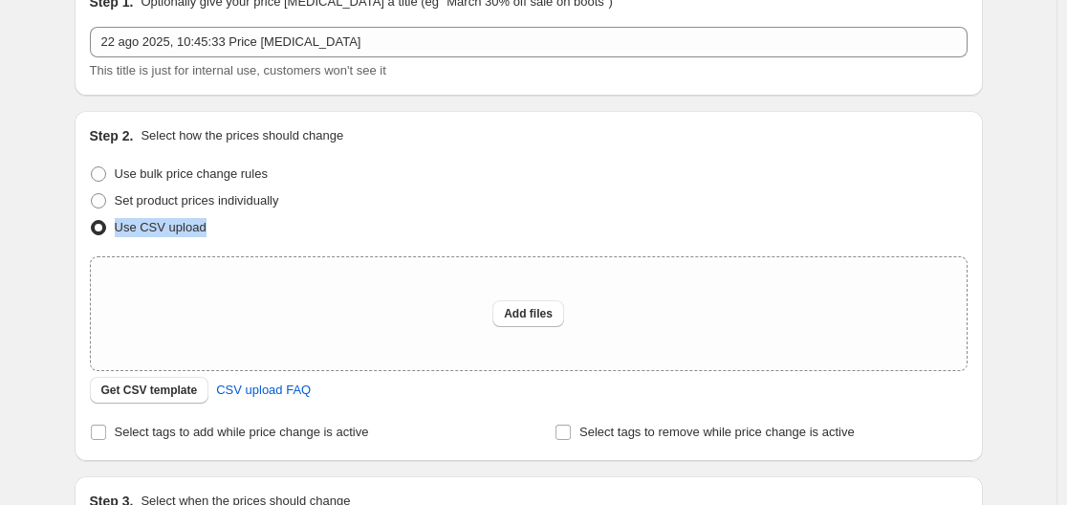
click at [1014, 277] on div "Create new price [MEDICAL_DATA]. This page is ready Create new price [MEDICAL_D…" at bounding box center [528, 509] width 1056 height 1210
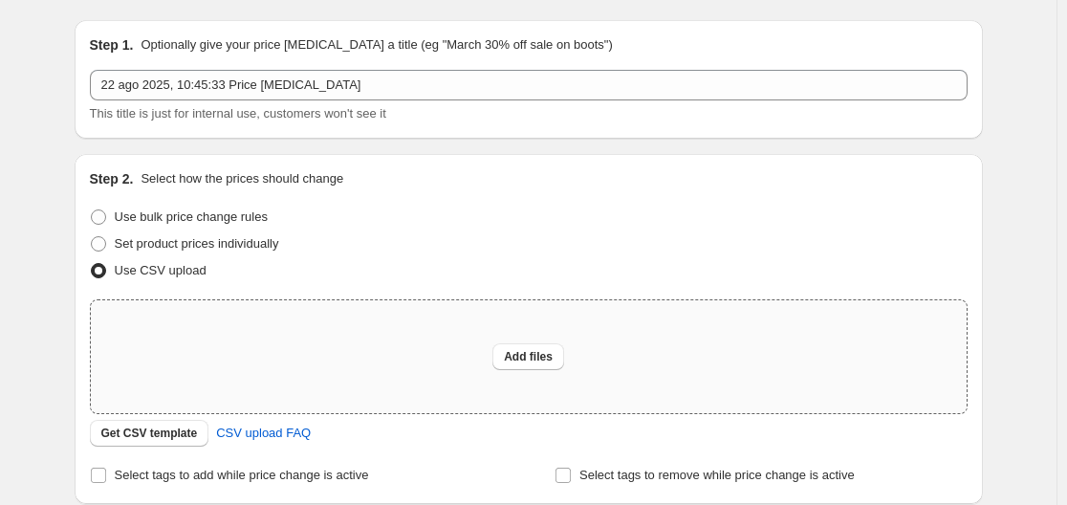
scroll to position [0, 0]
